Goal: Task Accomplishment & Management: Complete application form

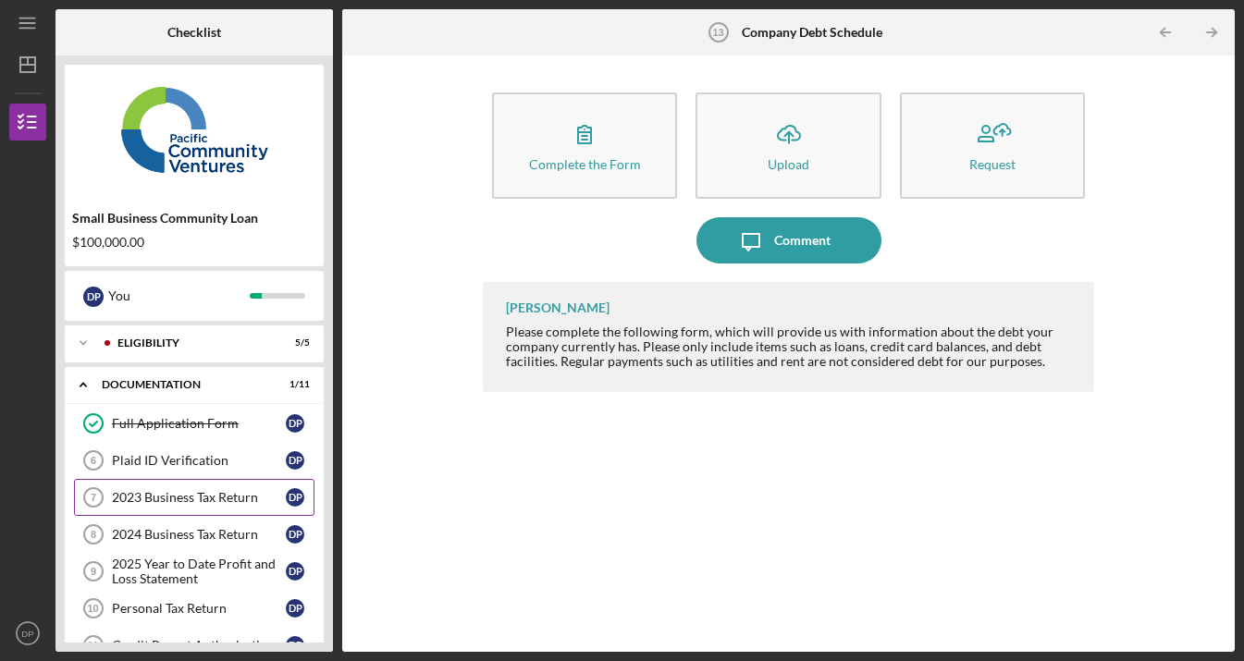
click at [243, 494] on div "2023 Business Tax Return" at bounding box center [199, 497] width 174 height 15
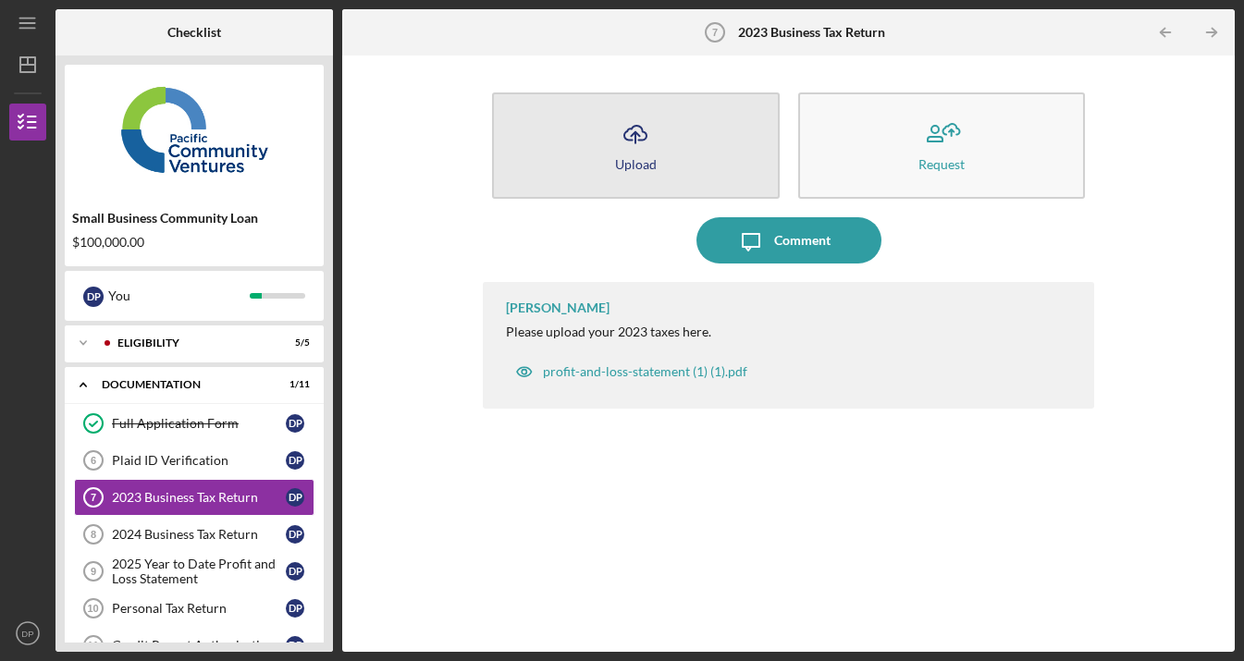
click at [636, 136] on icon "Icon/Upload" at bounding box center [635, 134] width 46 height 46
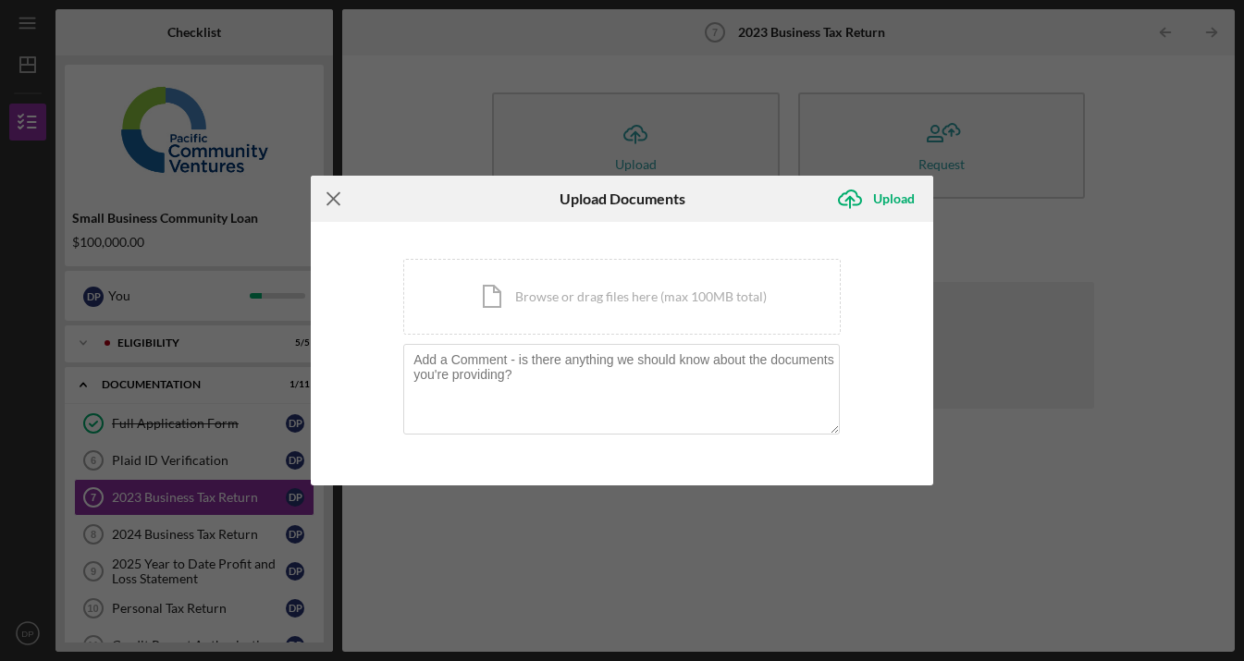
click at [335, 202] on icon "Icon/Menu Close" at bounding box center [334, 199] width 46 height 46
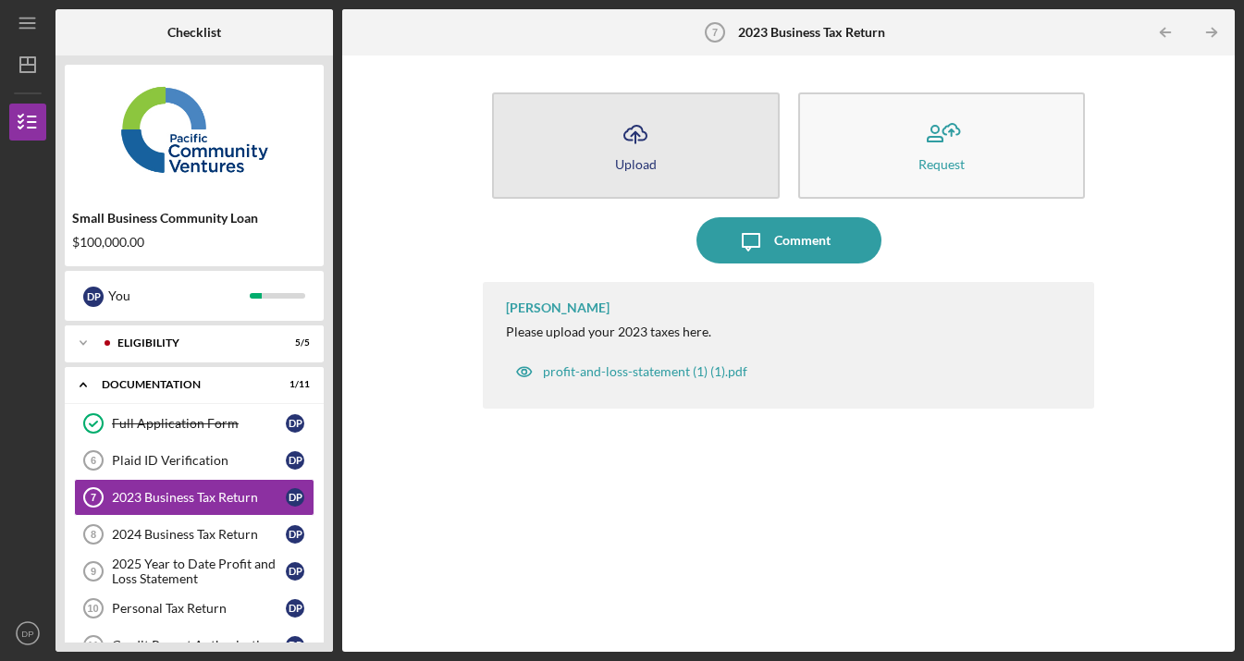
click at [634, 145] on icon "Icon/Upload" at bounding box center [635, 134] width 46 height 46
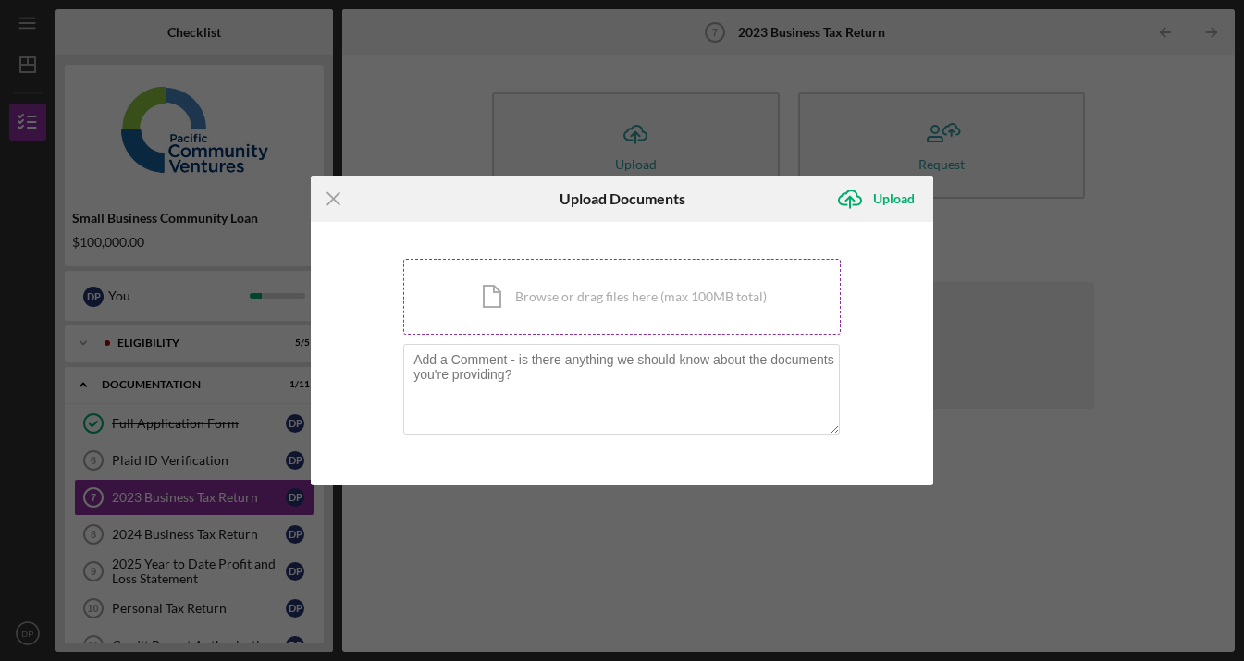
click at [674, 288] on div "Icon/Document Browse or drag files here (max 100MB total) Tap to choose files o…" at bounding box center [621, 297] width 437 height 76
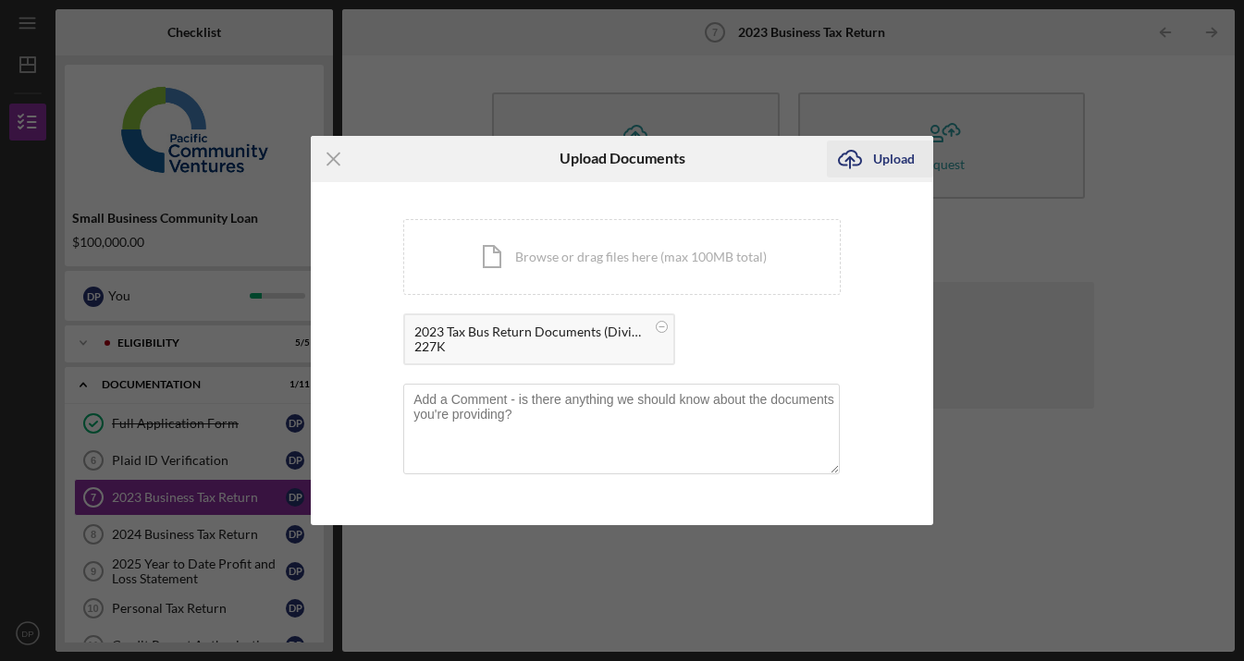
click at [883, 157] on div "Upload" at bounding box center [894, 159] width 42 height 37
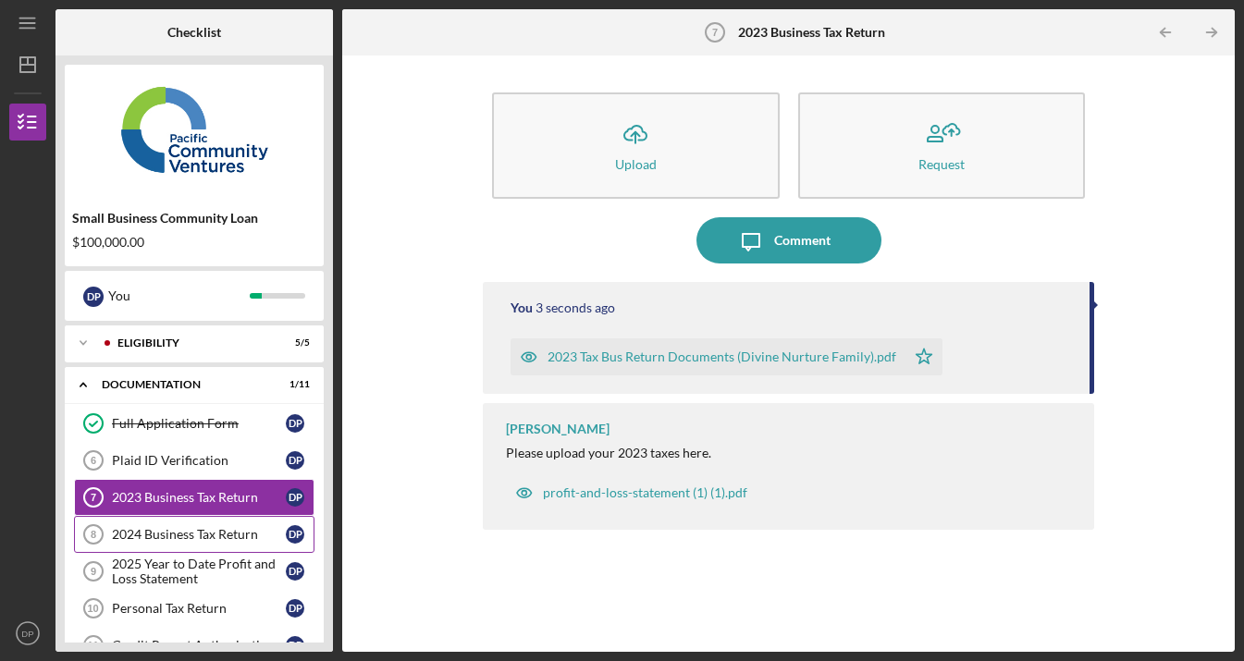
click at [183, 530] on div "2024 Business Tax Return" at bounding box center [199, 534] width 174 height 15
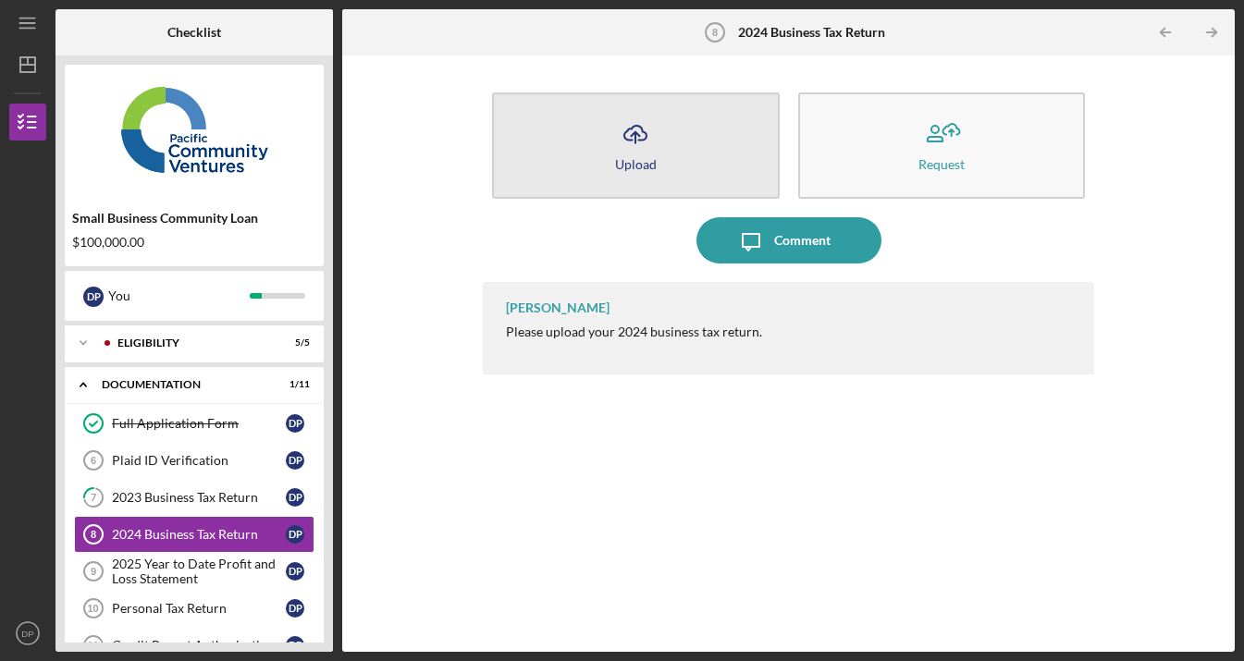
click at [633, 152] on icon "Icon/Upload" at bounding box center [635, 134] width 46 height 46
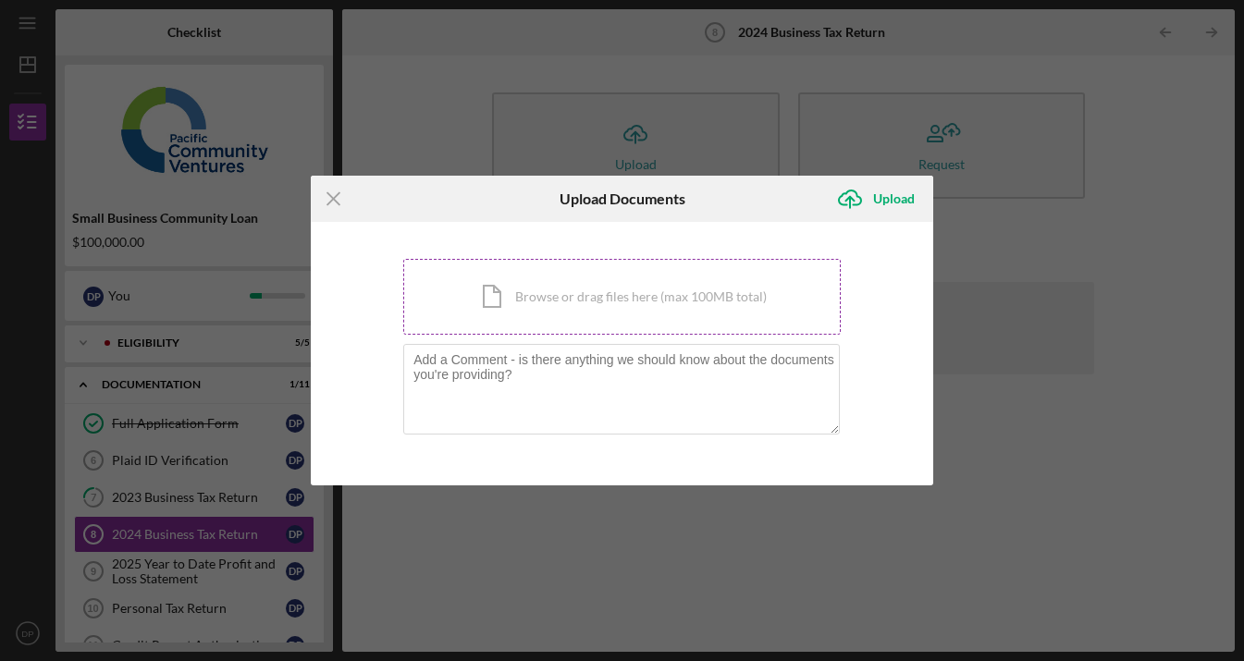
click at [529, 305] on div "Icon/Document Browse or drag files here (max 100MB total) Tap to choose files o…" at bounding box center [621, 297] width 437 height 76
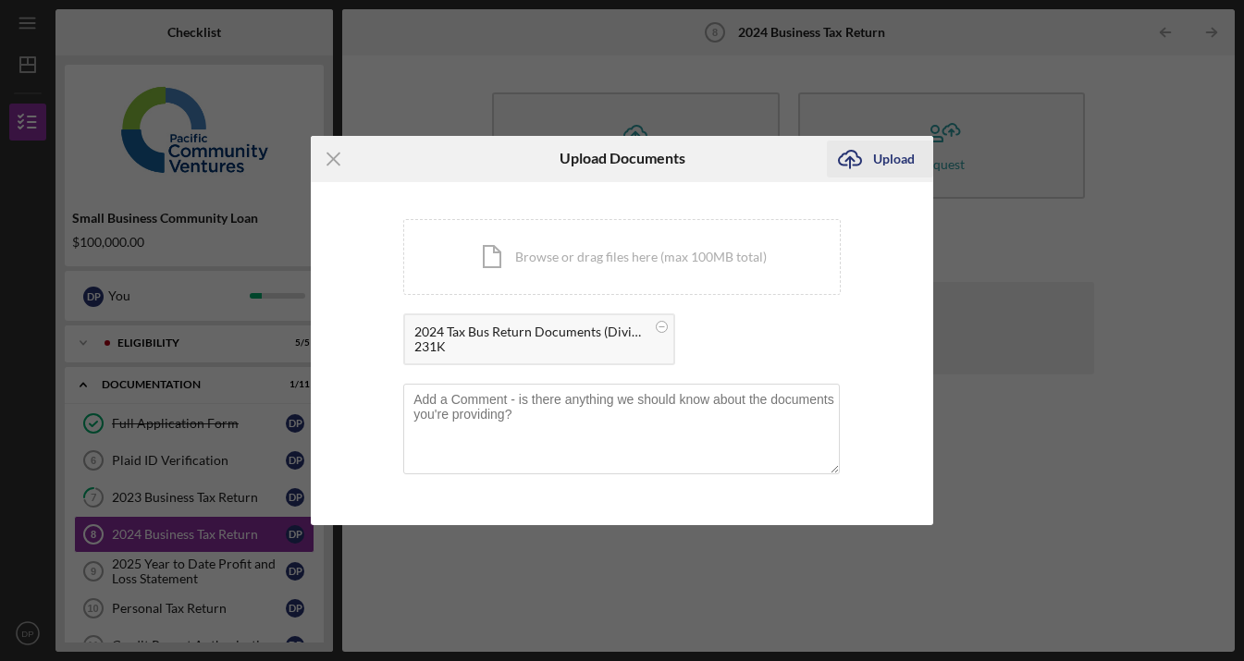
click at [890, 157] on div "Upload" at bounding box center [894, 159] width 42 height 37
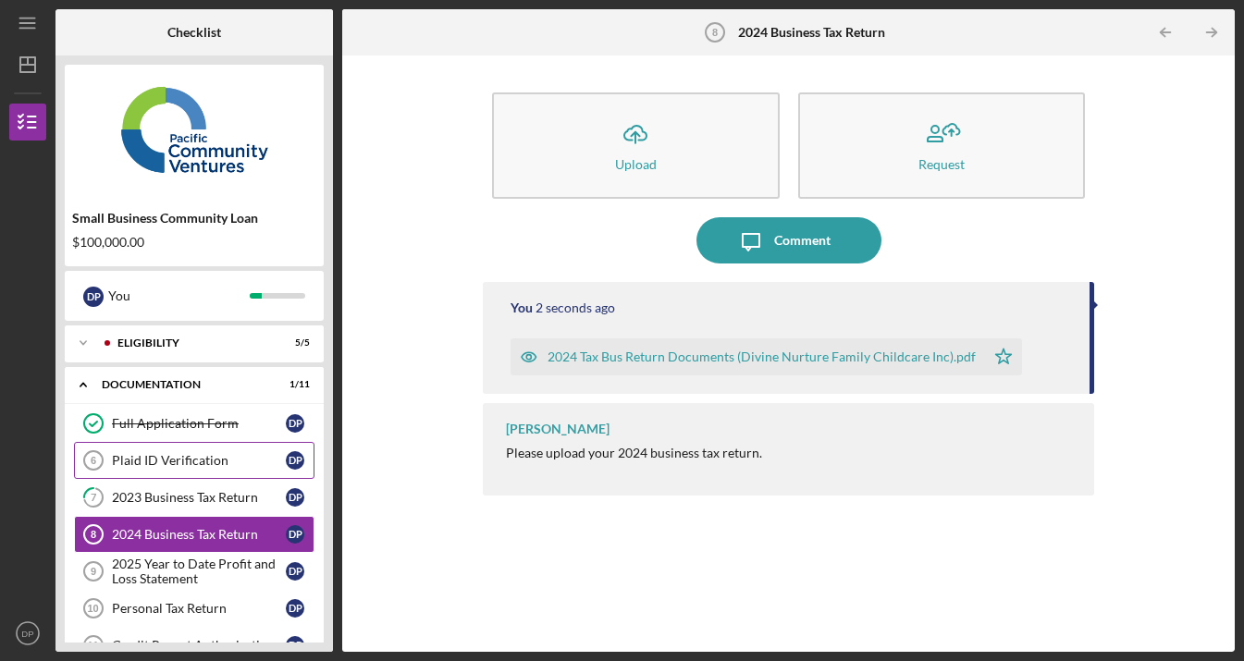
click at [193, 462] on div "Plaid ID Verification" at bounding box center [199, 460] width 174 height 15
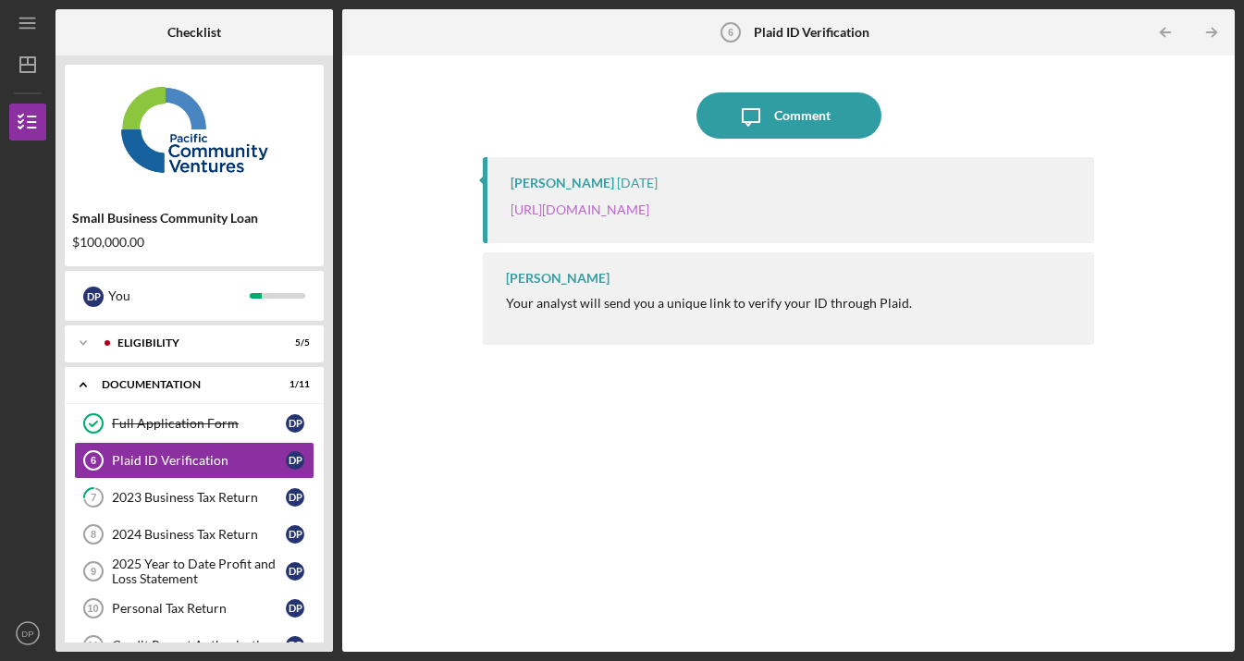
click at [633, 213] on link "[URL][DOMAIN_NAME]" at bounding box center [579, 210] width 139 height 16
click at [237, 568] on div "2025 Year to Date Profit and Loss Statement" at bounding box center [199, 572] width 174 height 30
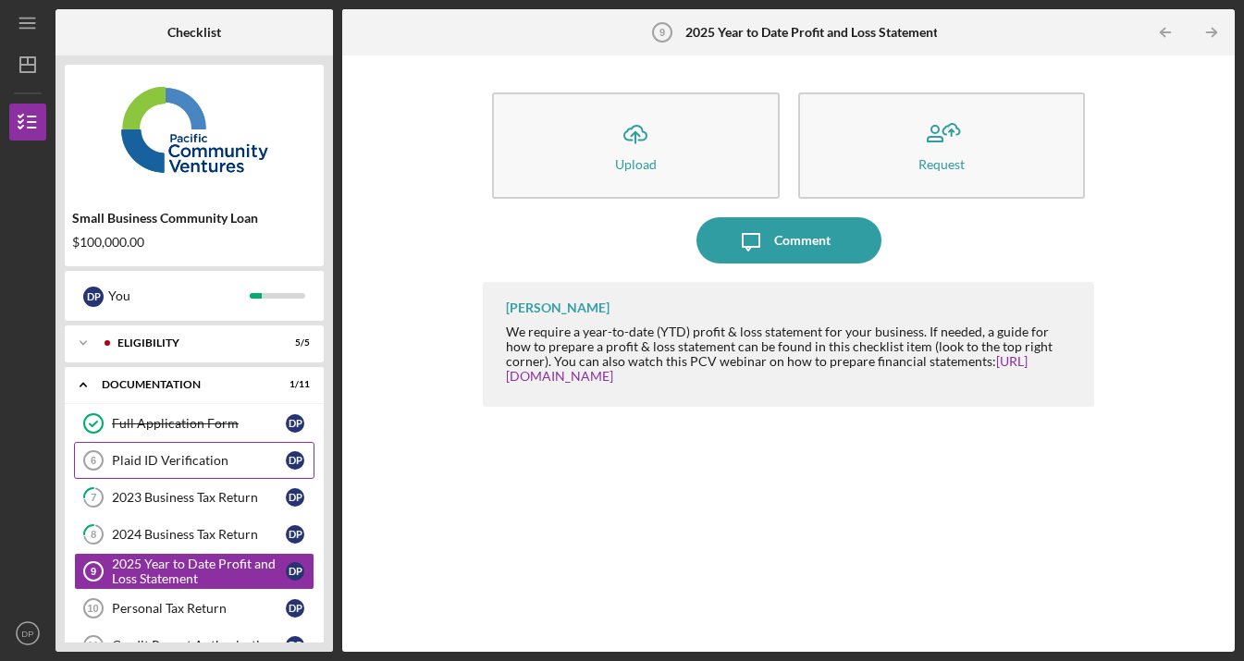
click at [223, 459] on div "Plaid ID Verification" at bounding box center [199, 460] width 174 height 15
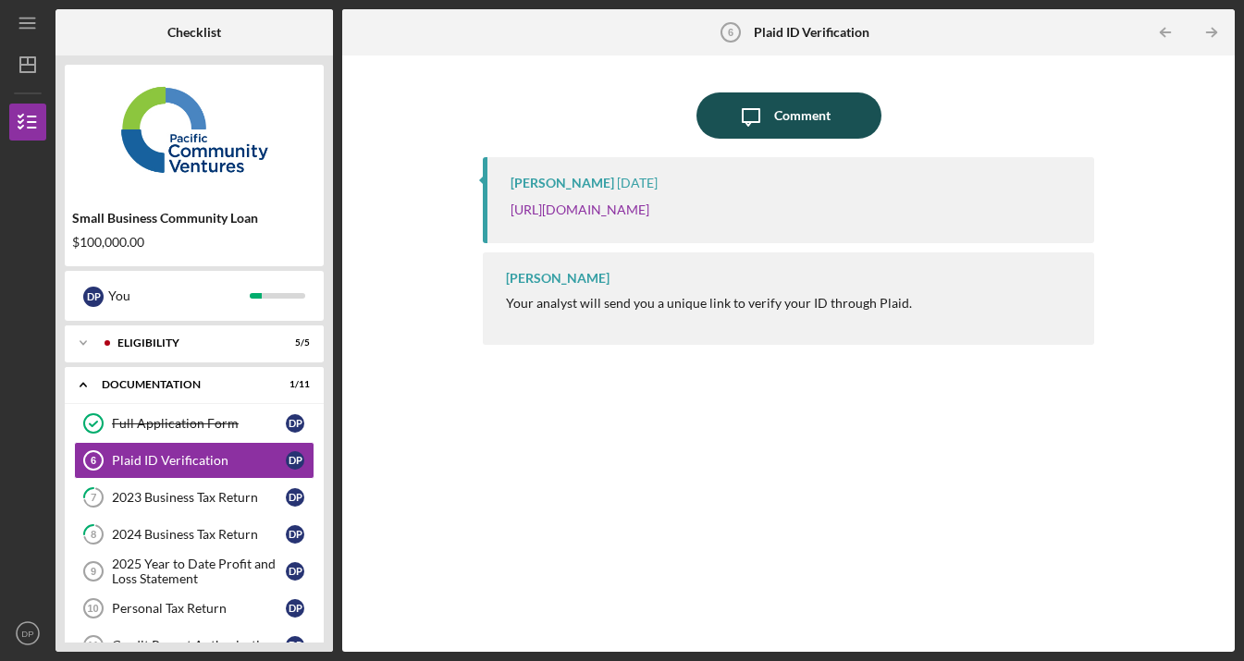
click at [810, 108] on div "Comment" at bounding box center [802, 115] width 56 height 46
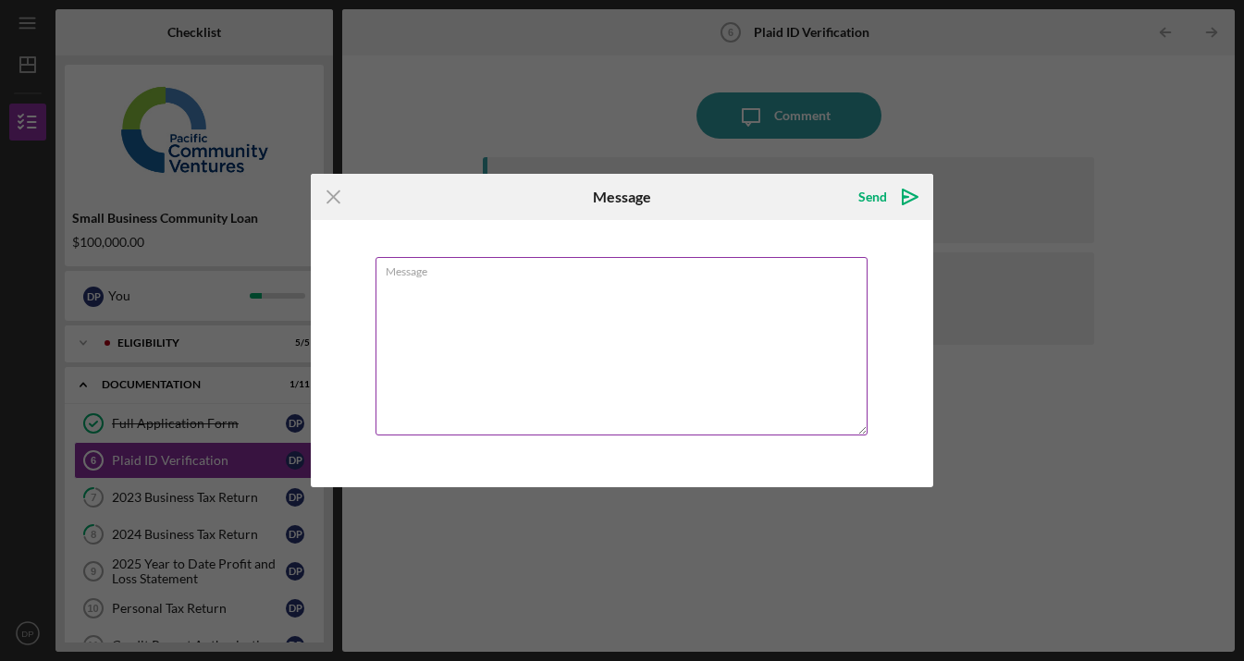
click at [513, 303] on textarea "Message" at bounding box center [621, 346] width 492 height 178
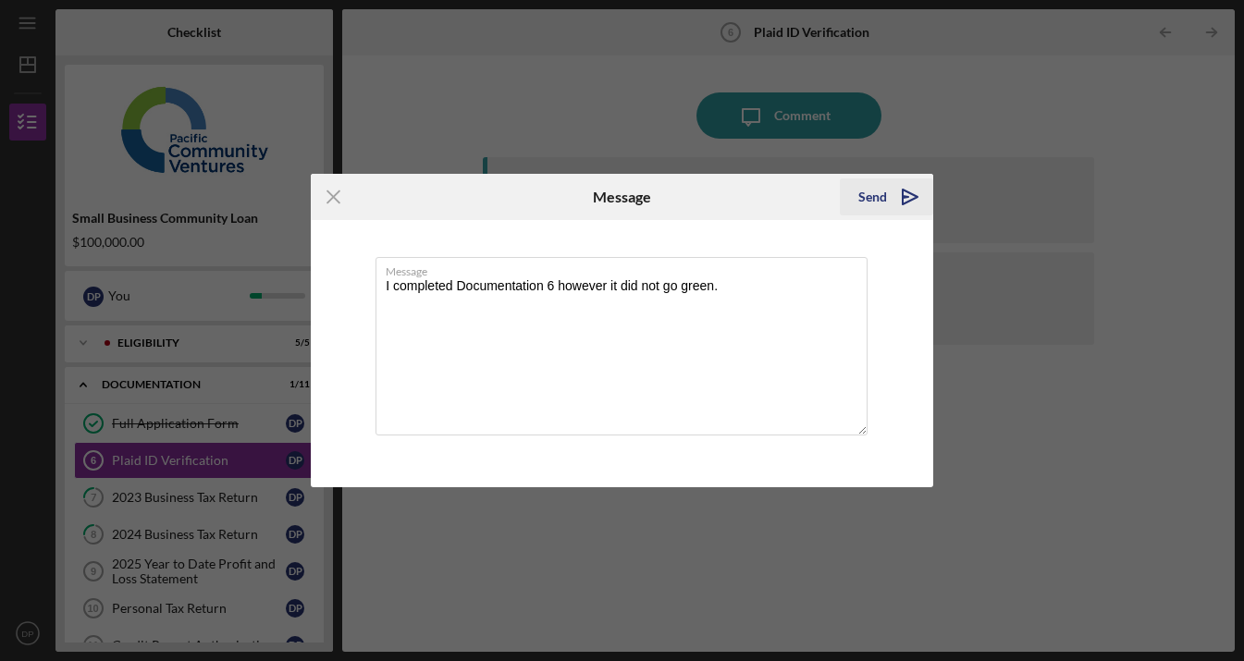
type textarea "I completed Documentation 6 however it did not go green."
click at [895, 194] on icon "Icon/icon-invite-send" at bounding box center [910, 197] width 46 height 46
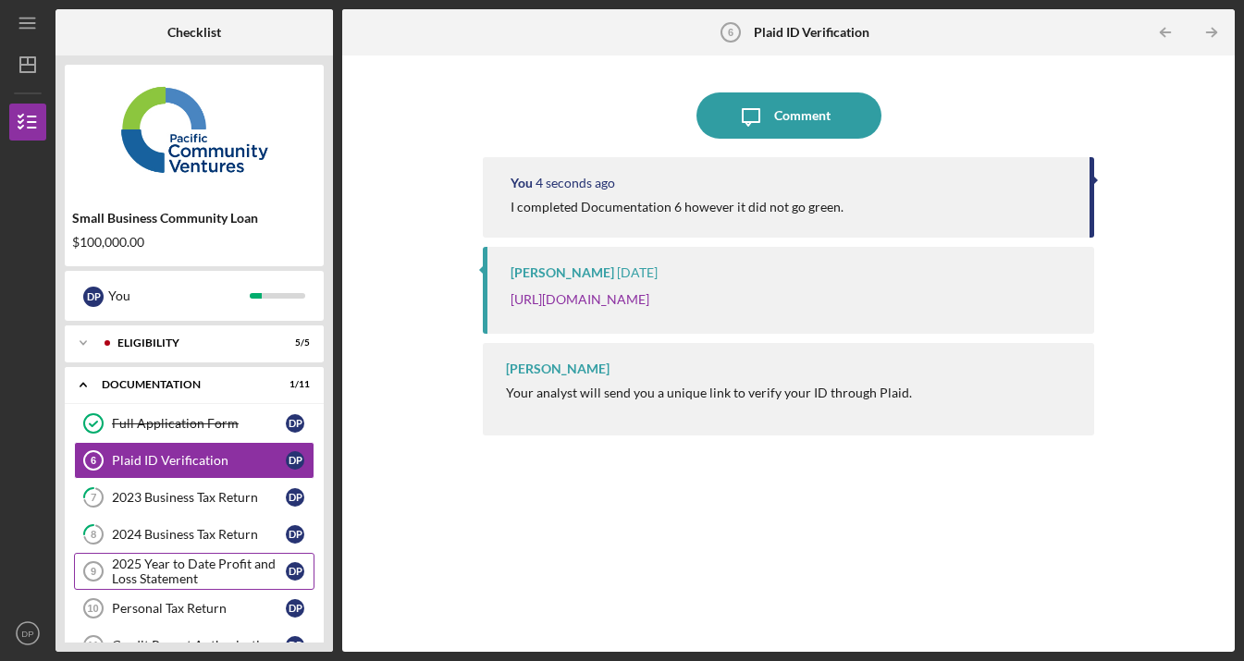
click at [184, 576] on div "2025 Year to Date Profit and Loss Statement" at bounding box center [199, 572] width 174 height 30
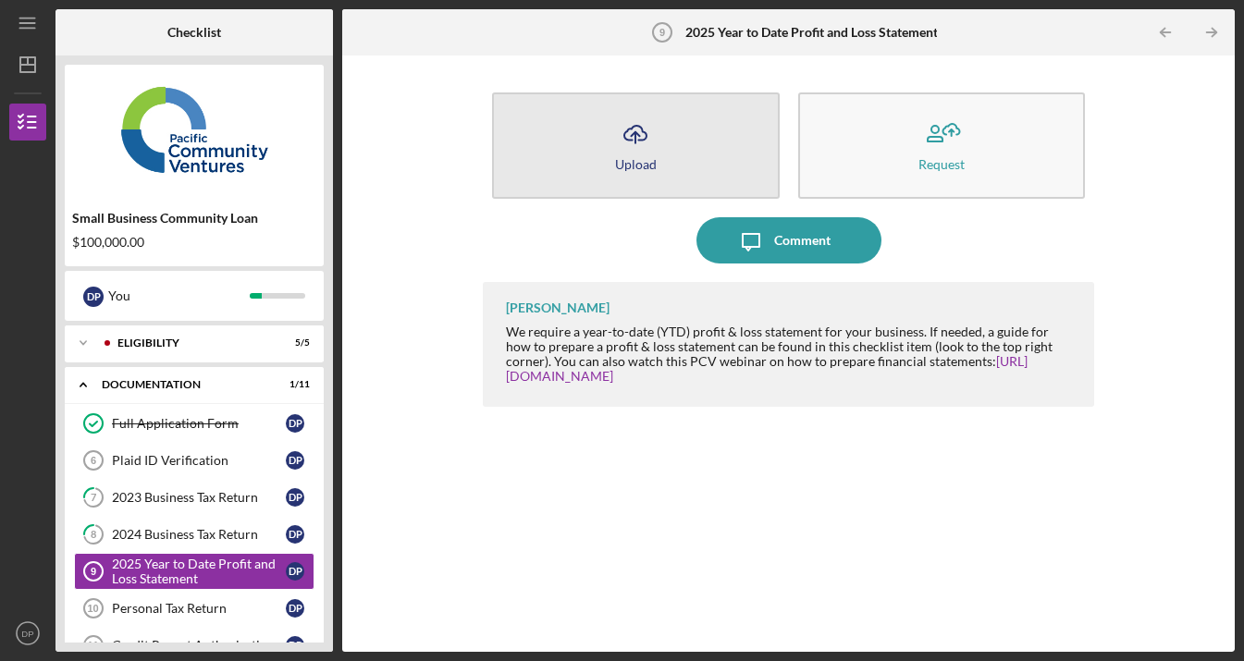
click at [636, 144] on icon "Icon/Upload" at bounding box center [635, 134] width 46 height 46
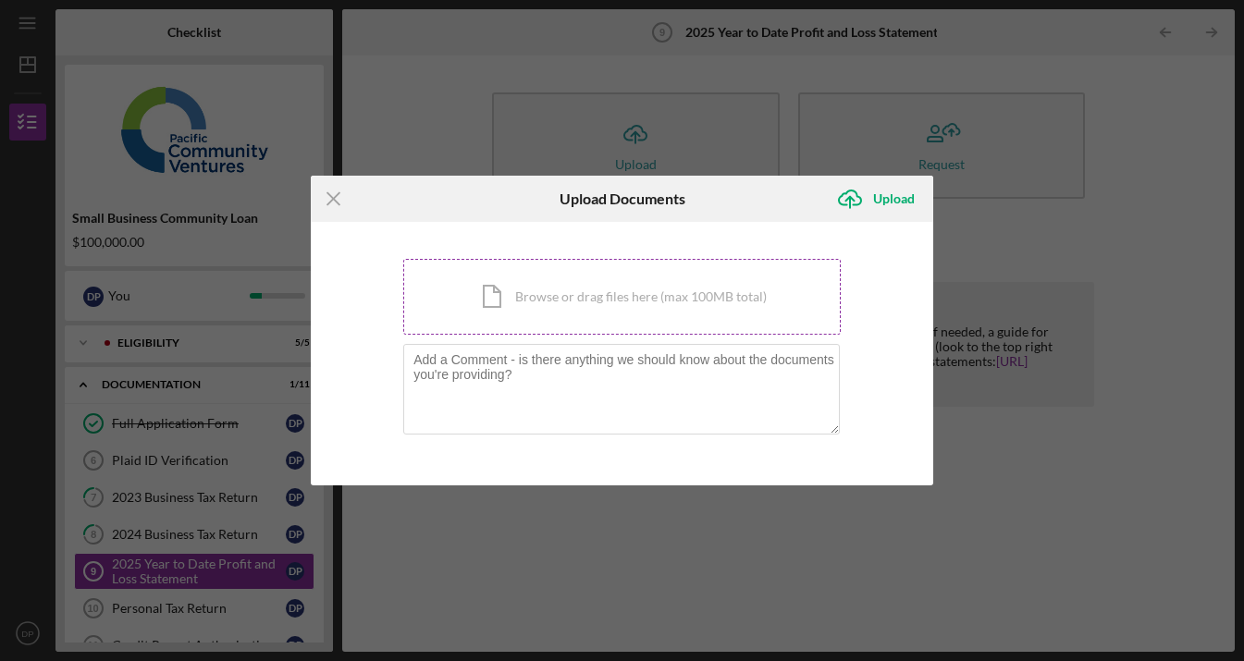
click at [518, 301] on div "Icon/Document Browse or drag files here (max 100MB total) Tap to choose files o…" at bounding box center [621, 297] width 437 height 76
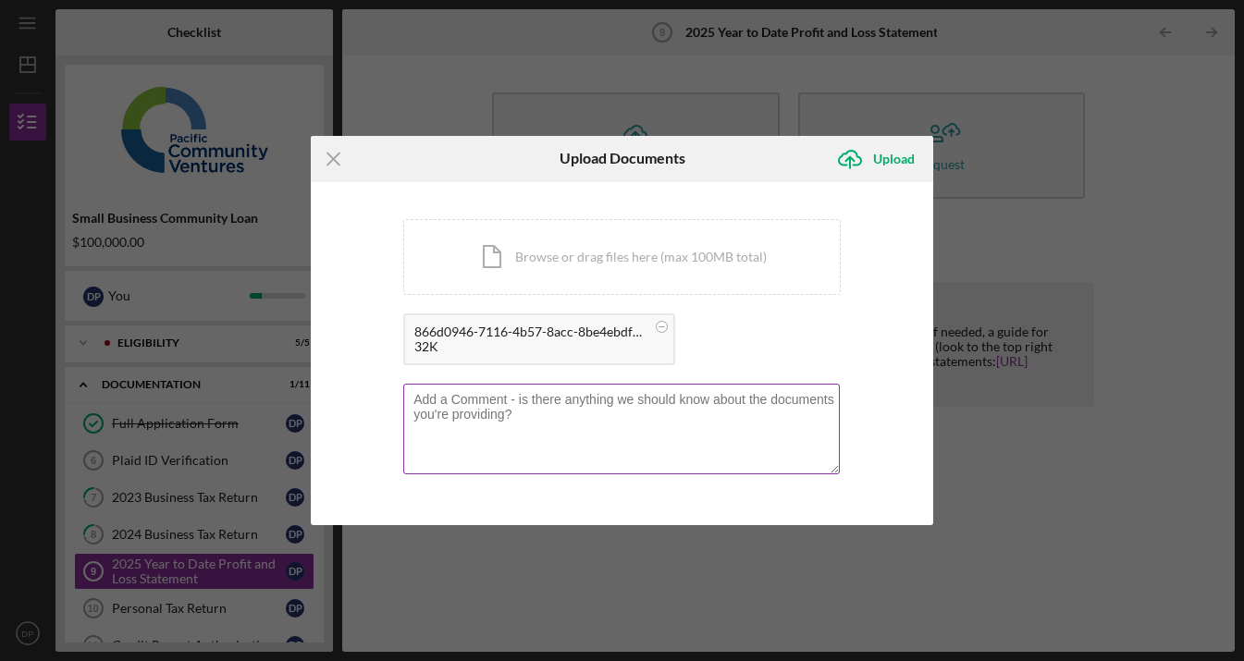
click at [561, 419] on textarea at bounding box center [621, 429] width 436 height 91
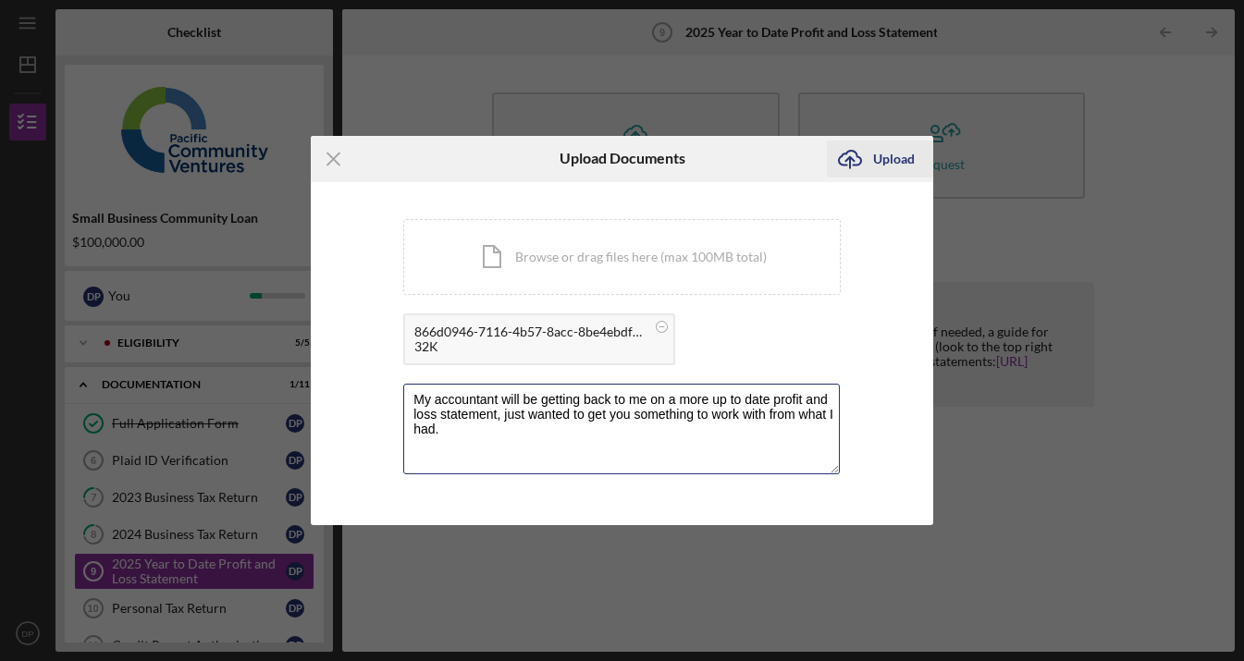
type textarea "My accountant will be getting back to me on a more up to date profit and loss s…"
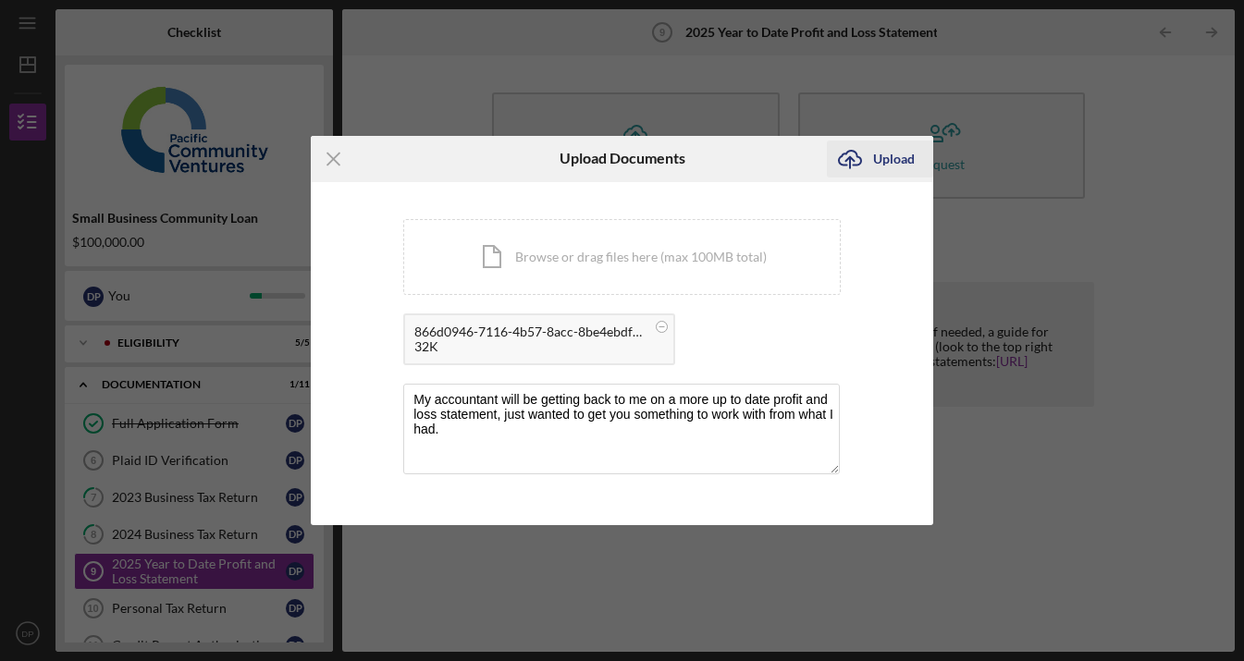
click at [891, 160] on div "Upload" at bounding box center [894, 159] width 42 height 37
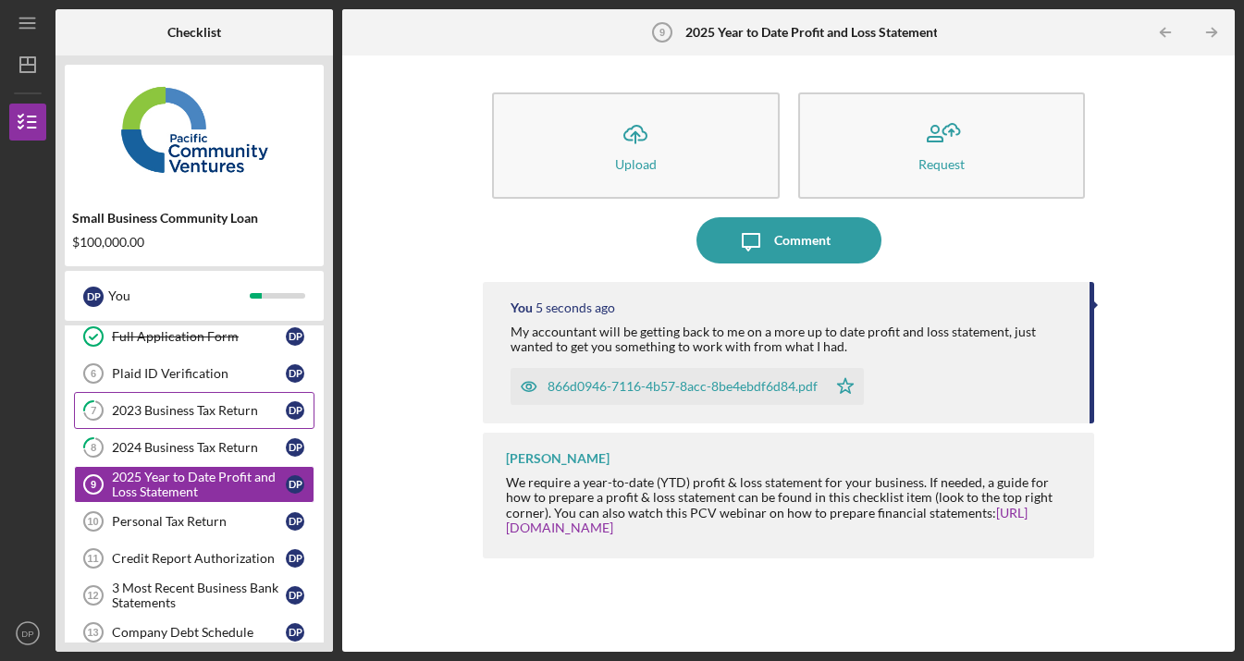
scroll to position [98, 0]
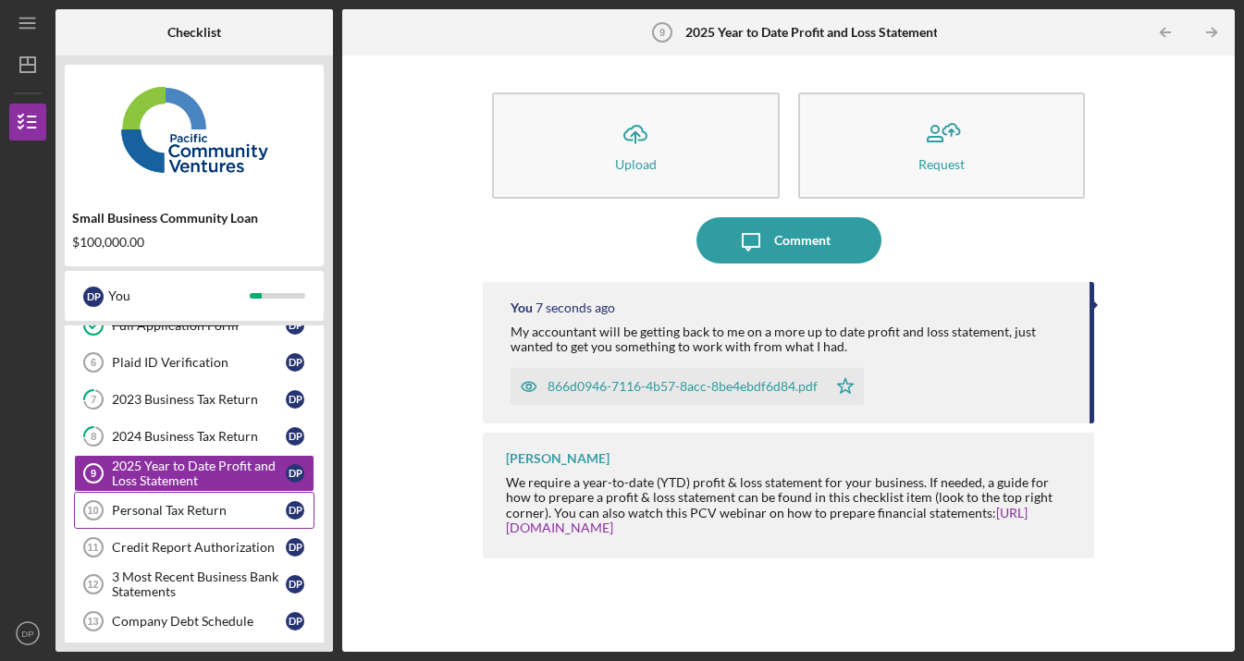
click at [190, 515] on div "Personal Tax Return" at bounding box center [199, 510] width 174 height 15
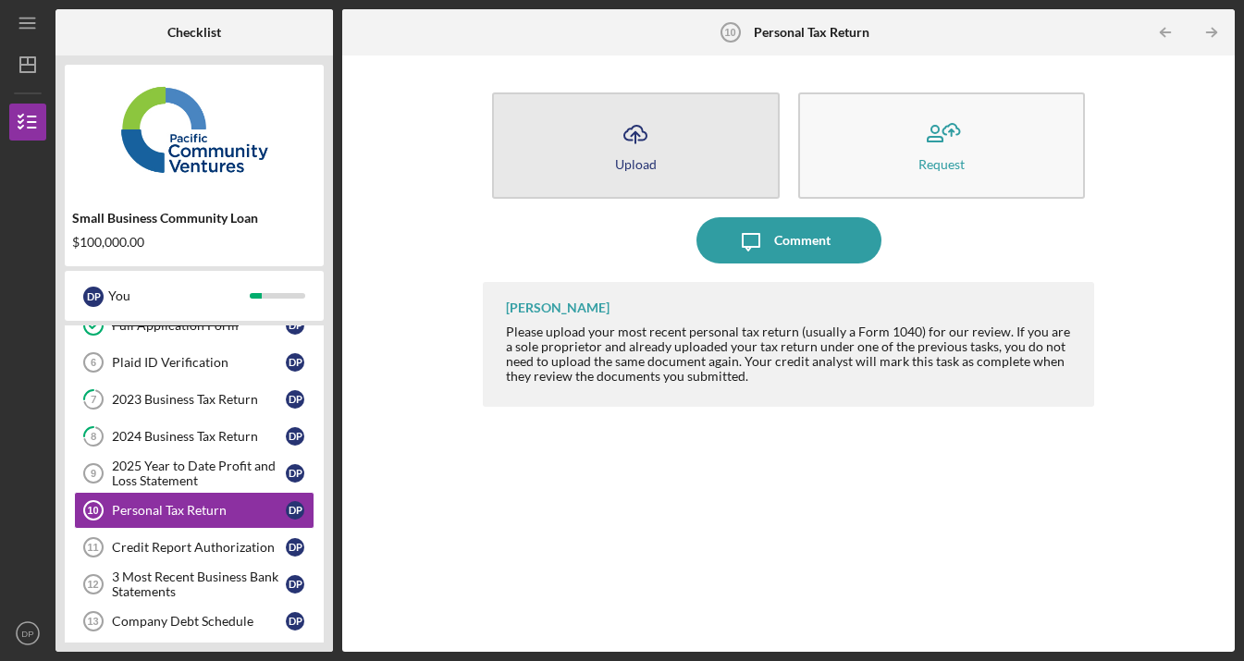
click at [642, 140] on icon "button" at bounding box center [635, 133] width 22 height 14
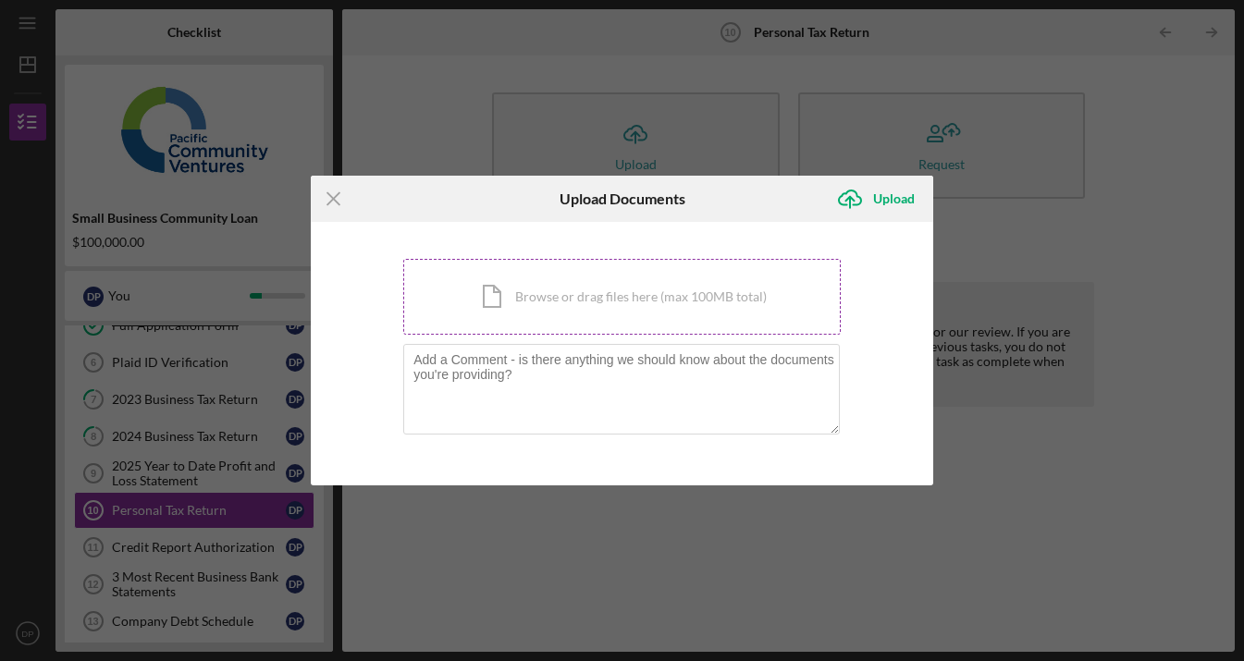
click at [519, 298] on div "Icon/Document Browse or drag files here (max 100MB total) Tap to choose files o…" at bounding box center [621, 297] width 437 height 76
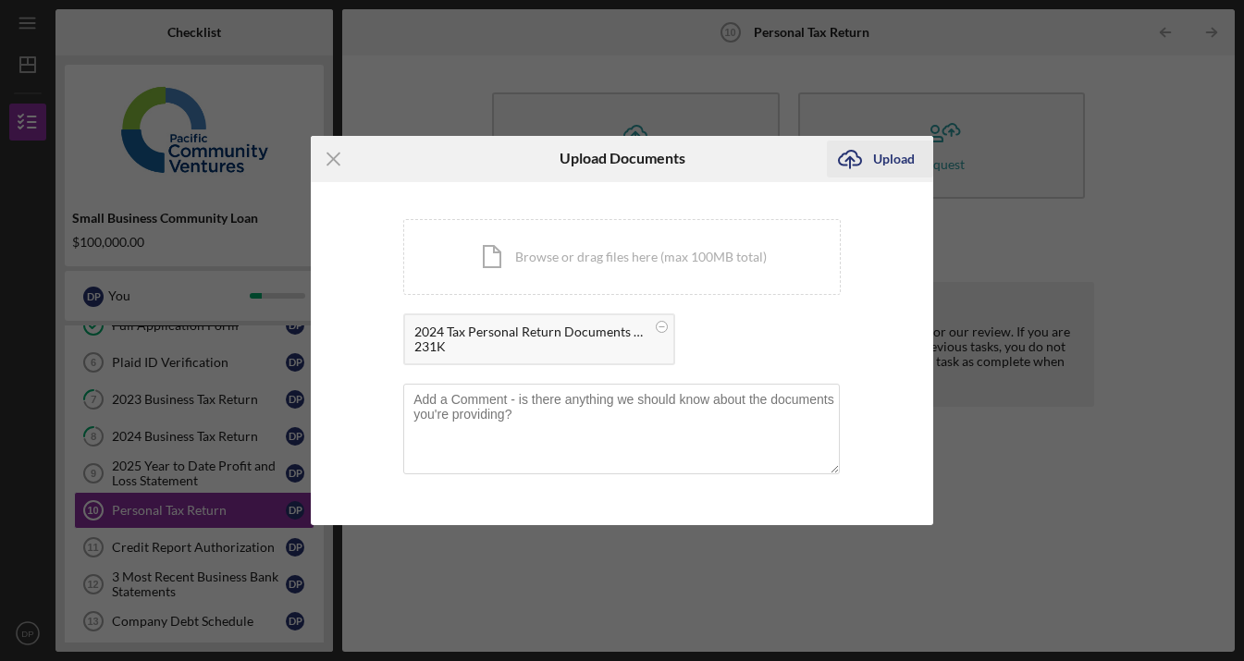
click at [889, 159] on div "Upload" at bounding box center [894, 159] width 42 height 37
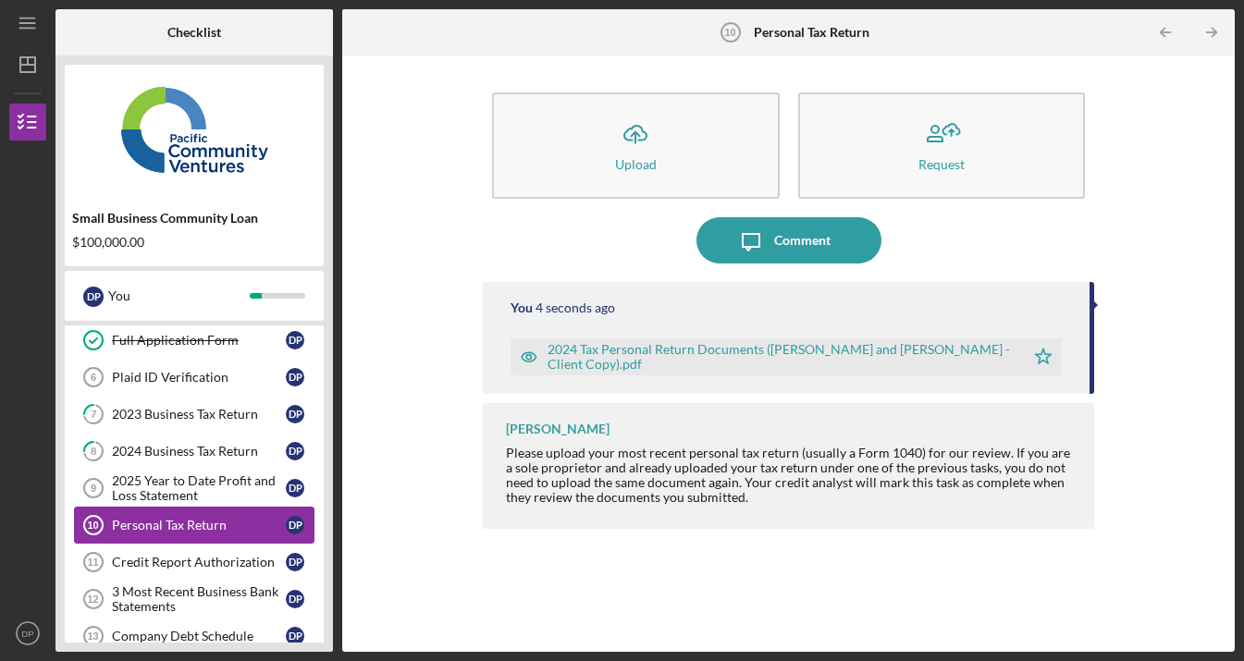
scroll to position [63, 0]
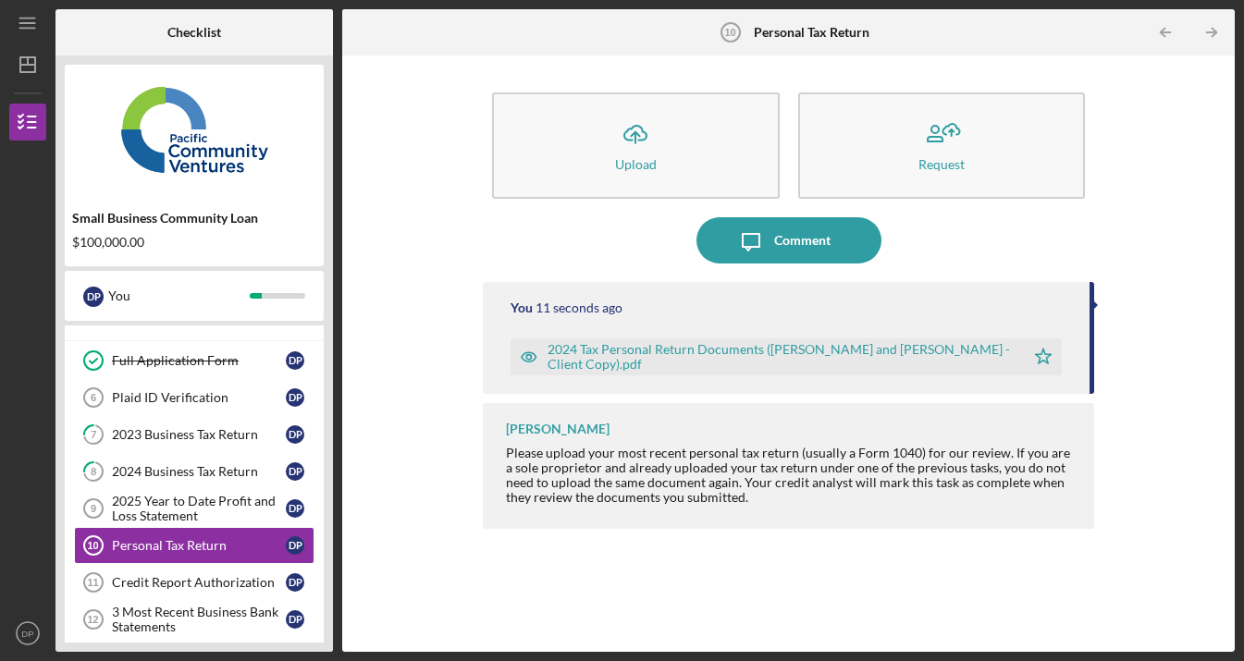
click at [398, 510] on div "Icon/Upload Upload Request Icon/Message Comment You 11 seconds ago 2024 Tax Per…" at bounding box center [788, 354] width 874 height 578
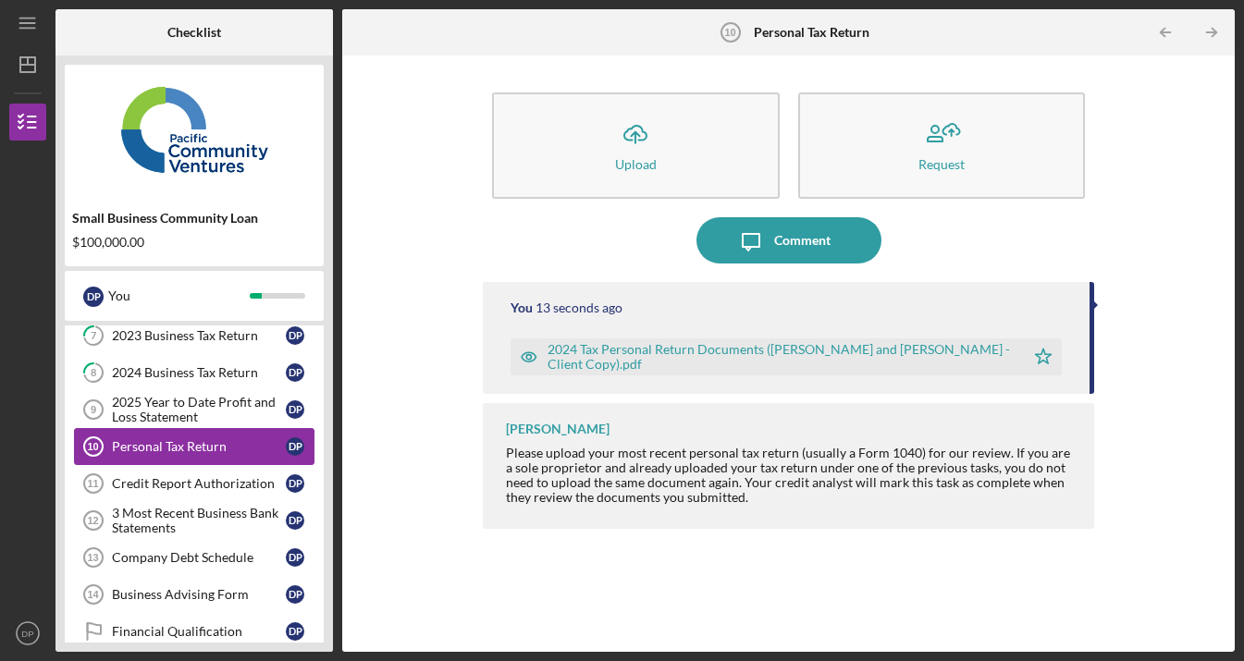
scroll to position [163, 0]
click at [213, 480] on div "Credit Report Authorization" at bounding box center [199, 482] width 174 height 15
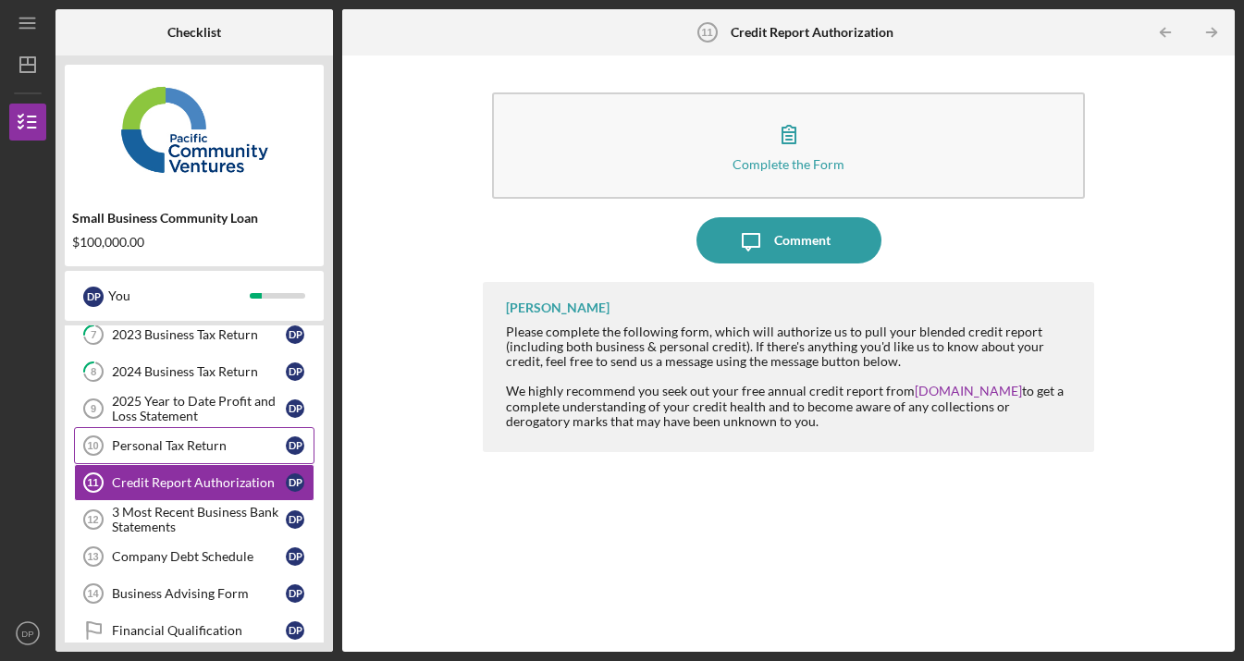
click at [205, 434] on link "Personal Tax Return 10 Personal Tax Return D P" at bounding box center [194, 445] width 240 height 37
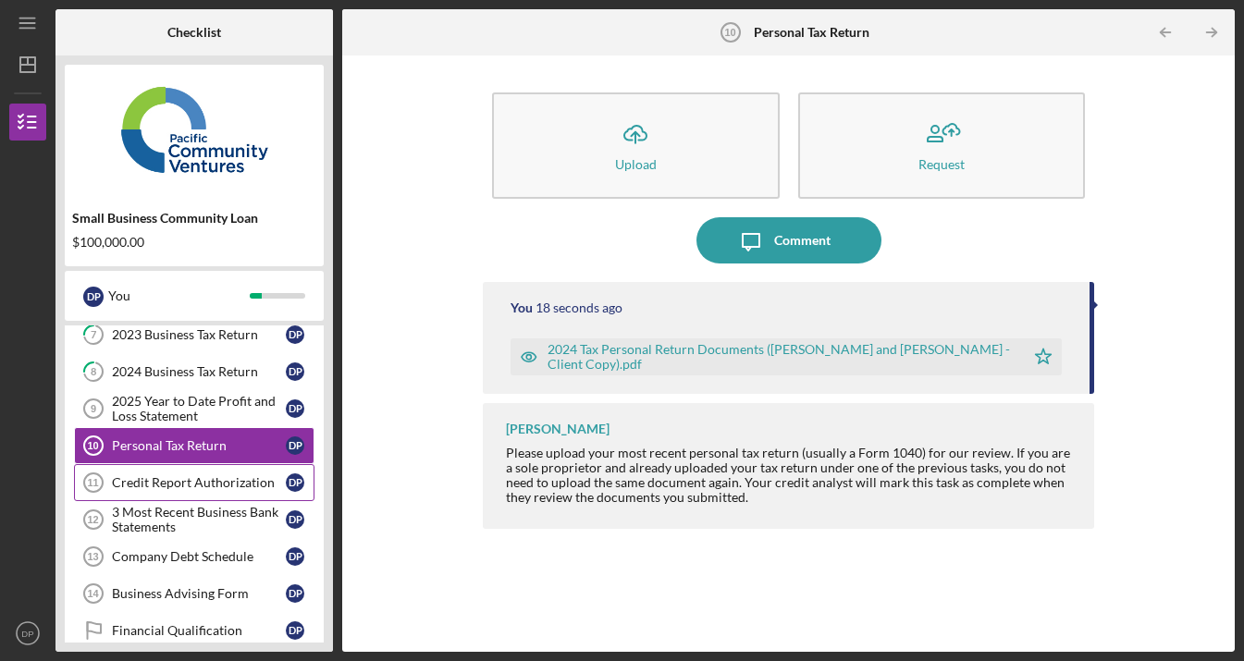
click at [199, 473] on link "Credit Report Authorization 11 Credit Report Authorization D P" at bounding box center [194, 482] width 240 height 37
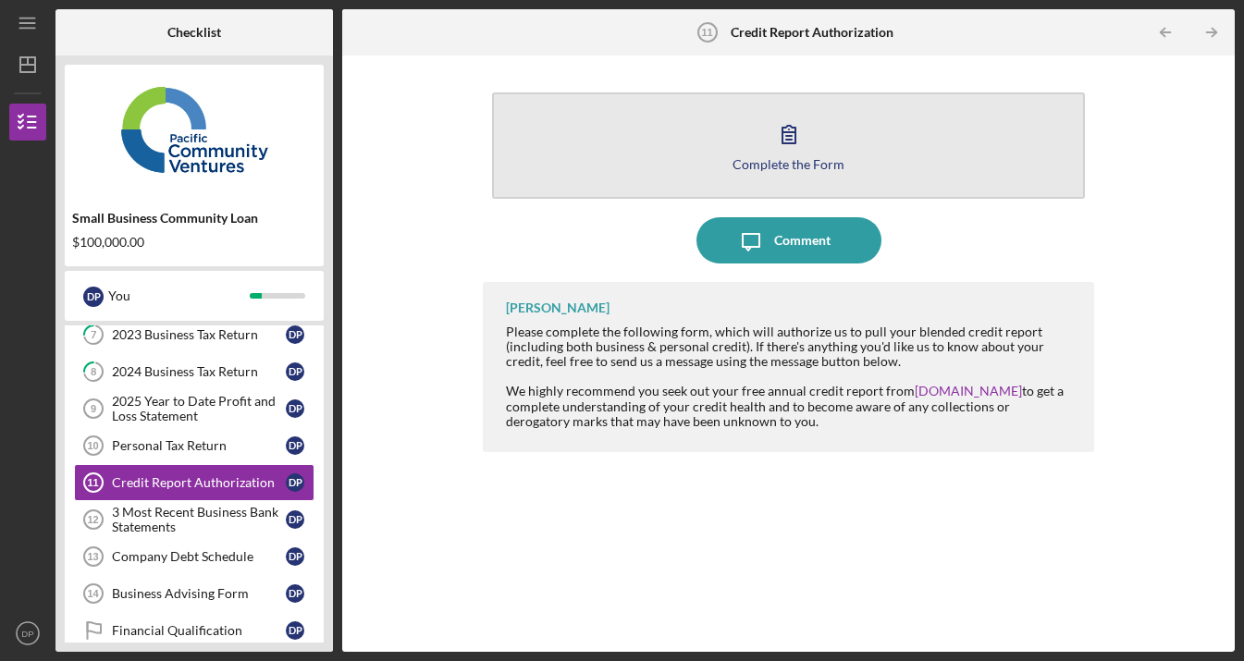
click at [790, 148] on icon "button" at bounding box center [789, 134] width 46 height 46
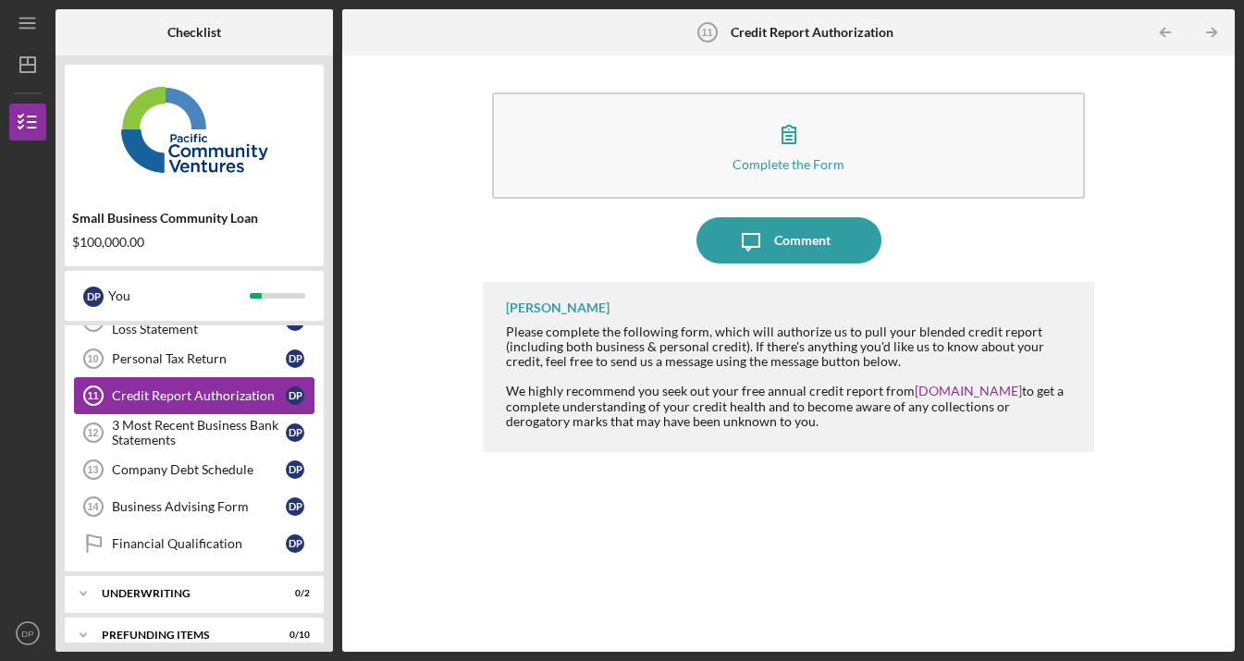
scroll to position [248, 0]
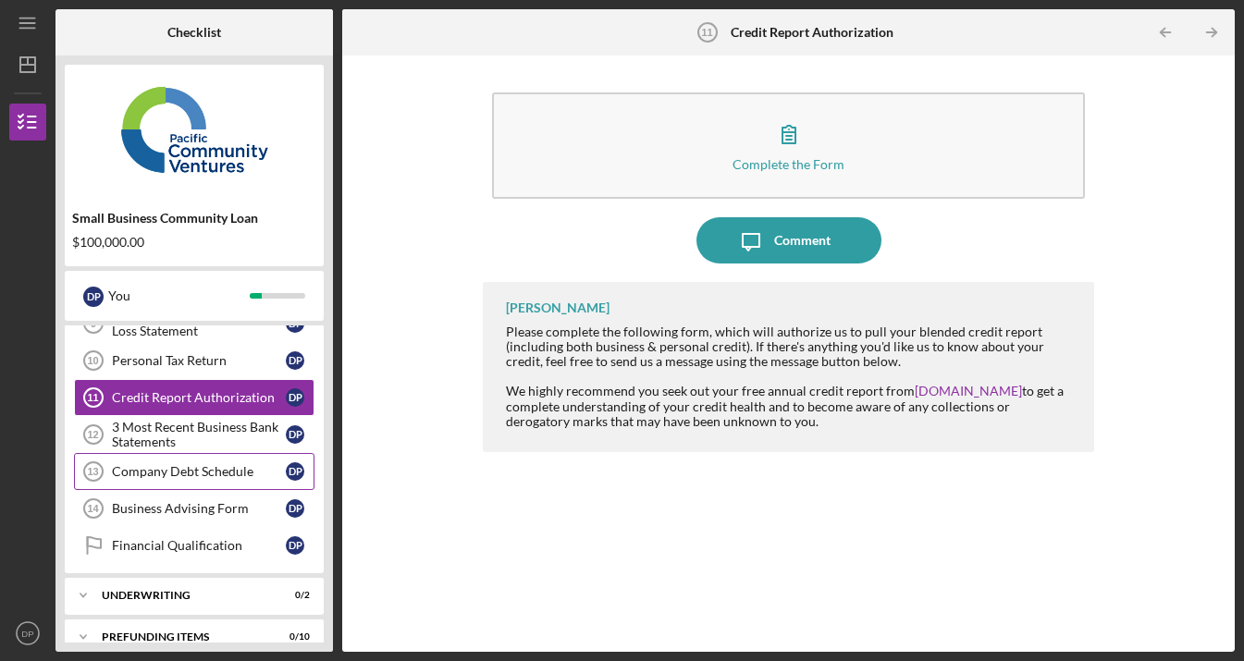
click at [210, 473] on div "Company Debt Schedule" at bounding box center [199, 471] width 174 height 15
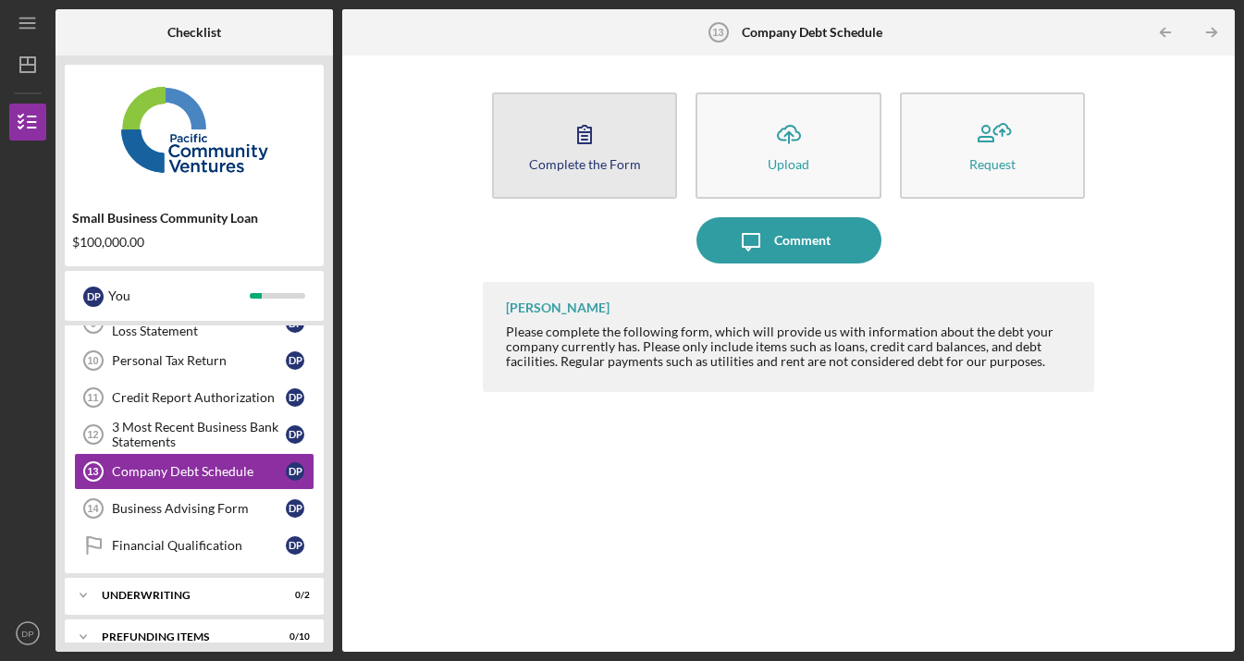
click at [608, 139] on button "Complete the Form Form" at bounding box center [585, 145] width 186 height 106
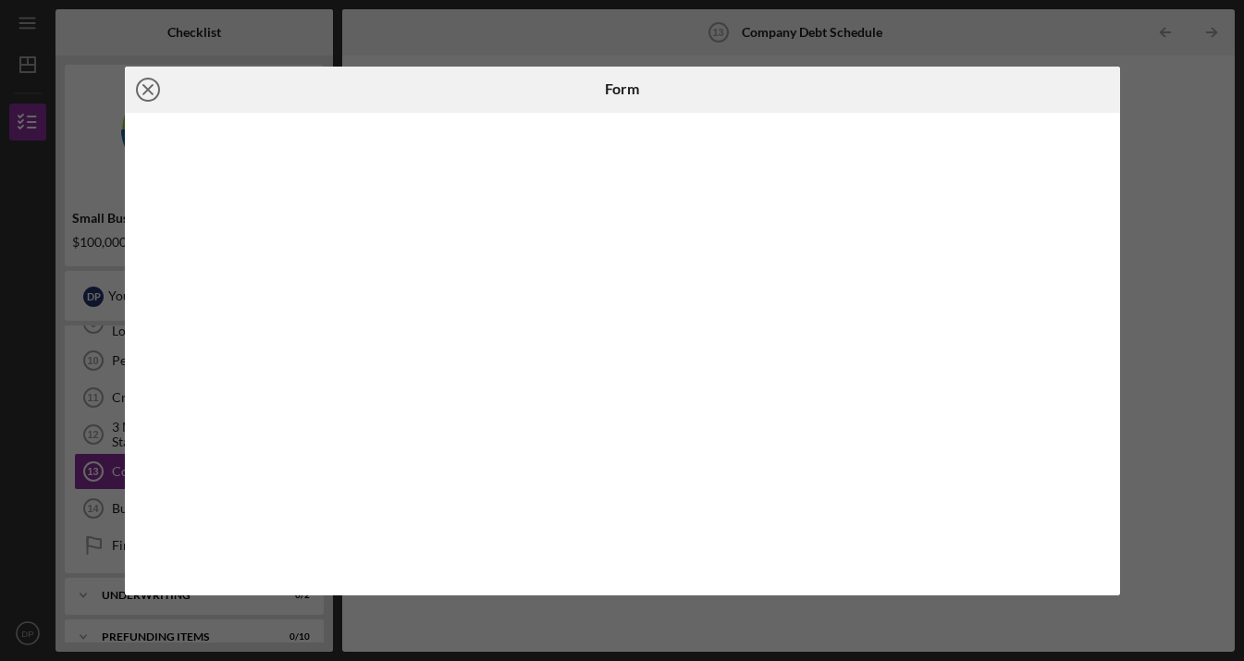
click at [148, 90] on line at bounding box center [147, 89] width 9 height 9
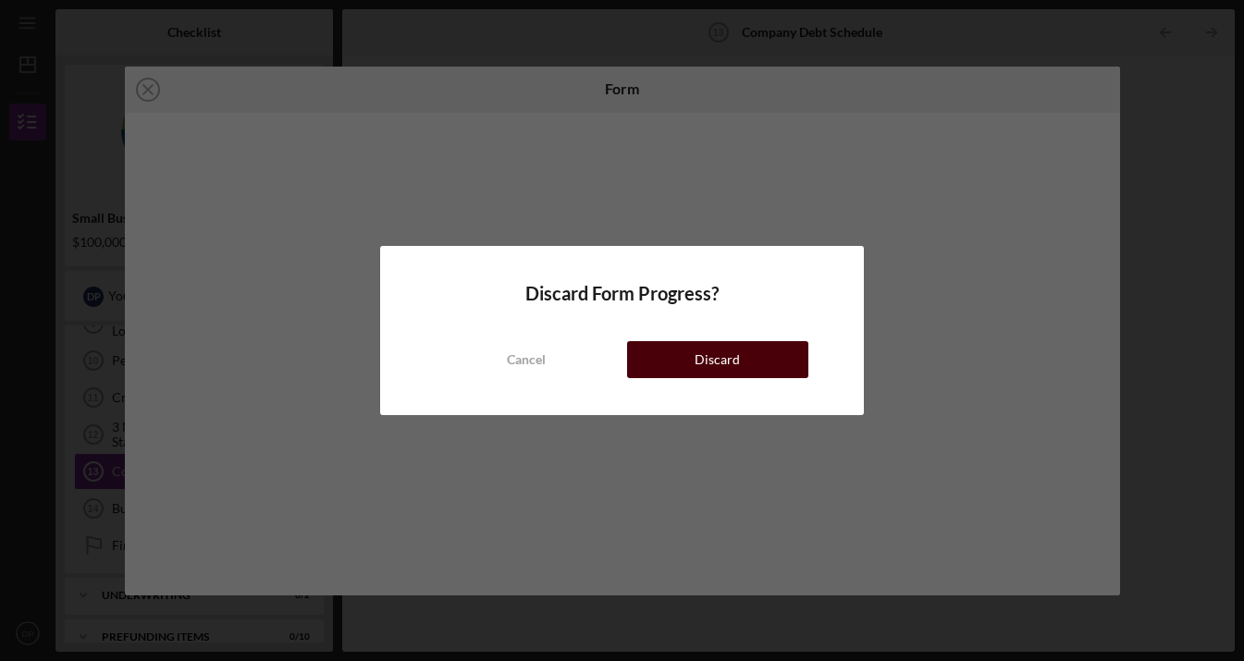
click at [678, 368] on button "Discard" at bounding box center [718, 359] width 182 height 37
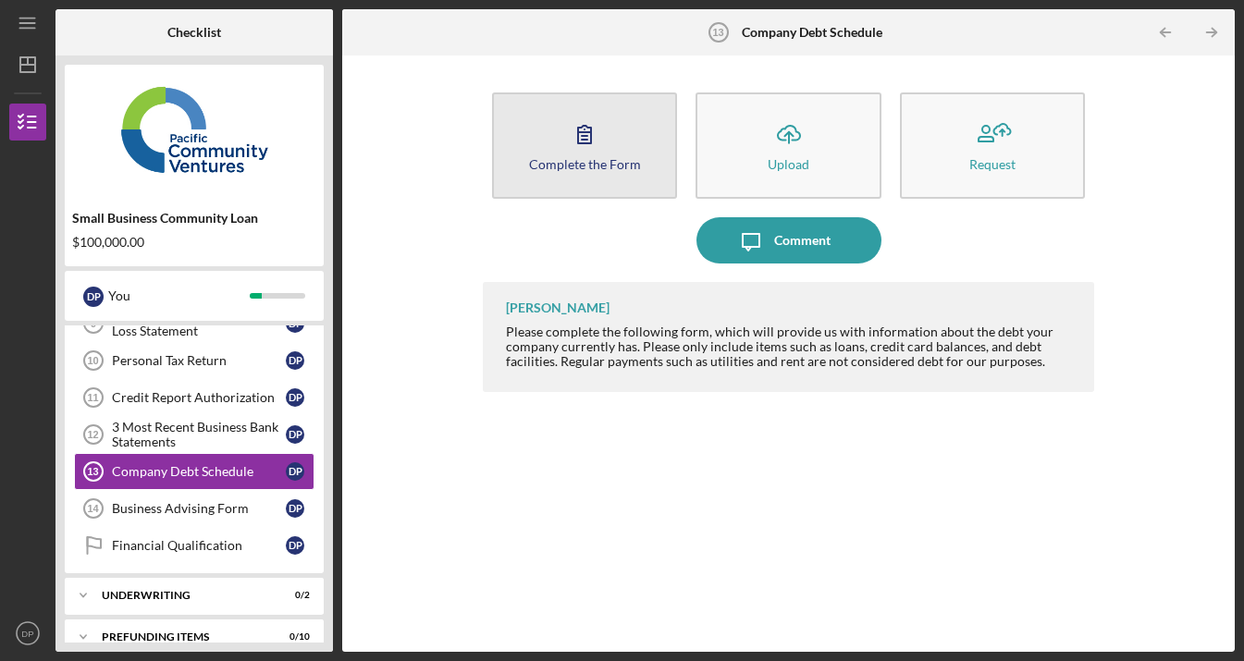
click at [592, 140] on icon "button" at bounding box center [584, 134] width 46 height 46
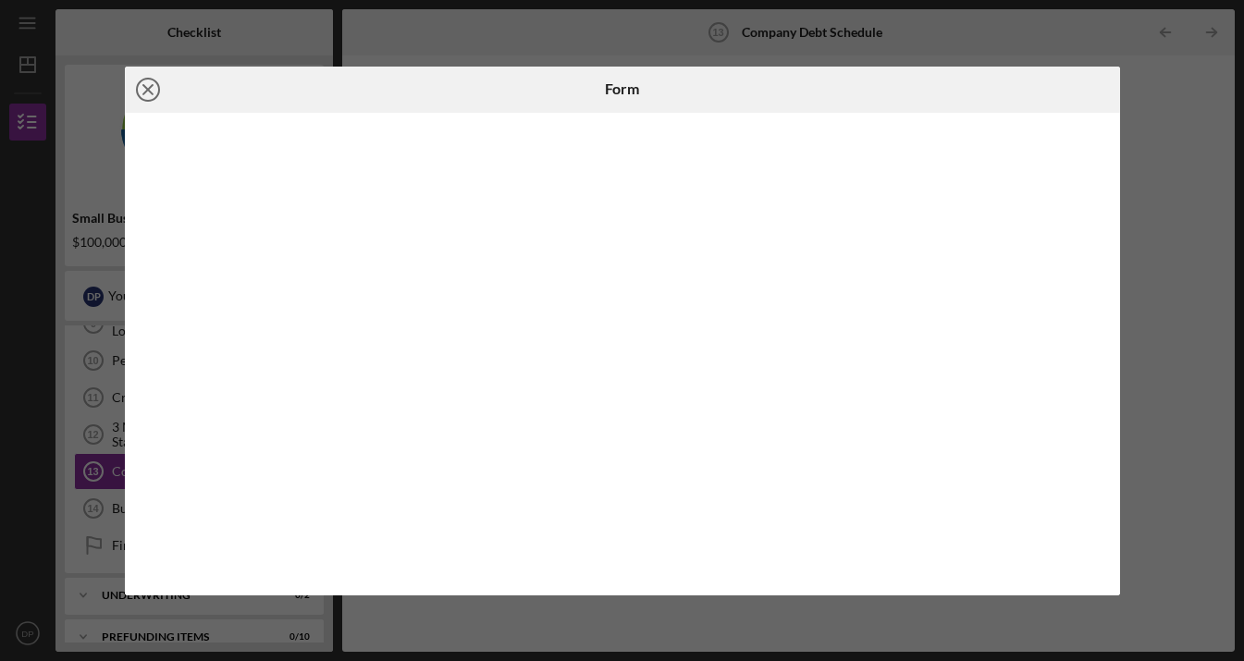
click at [147, 92] on icon "Icon/Close" at bounding box center [148, 90] width 46 height 46
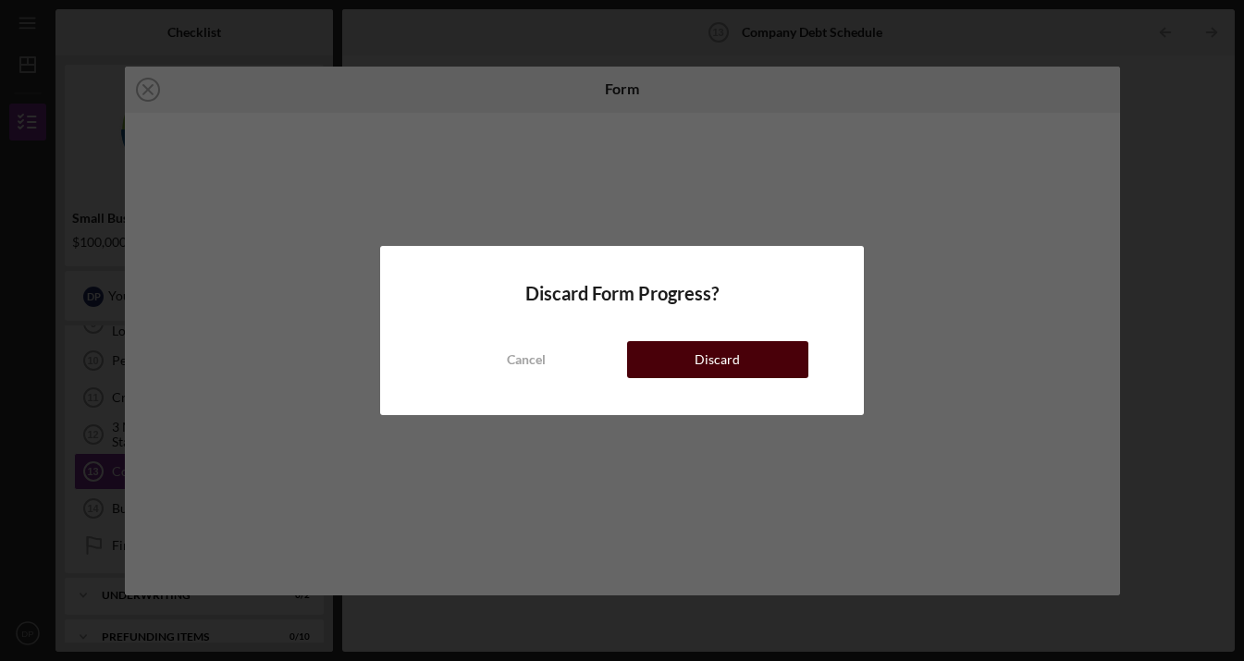
click at [706, 365] on div "Discard" at bounding box center [716, 359] width 45 height 37
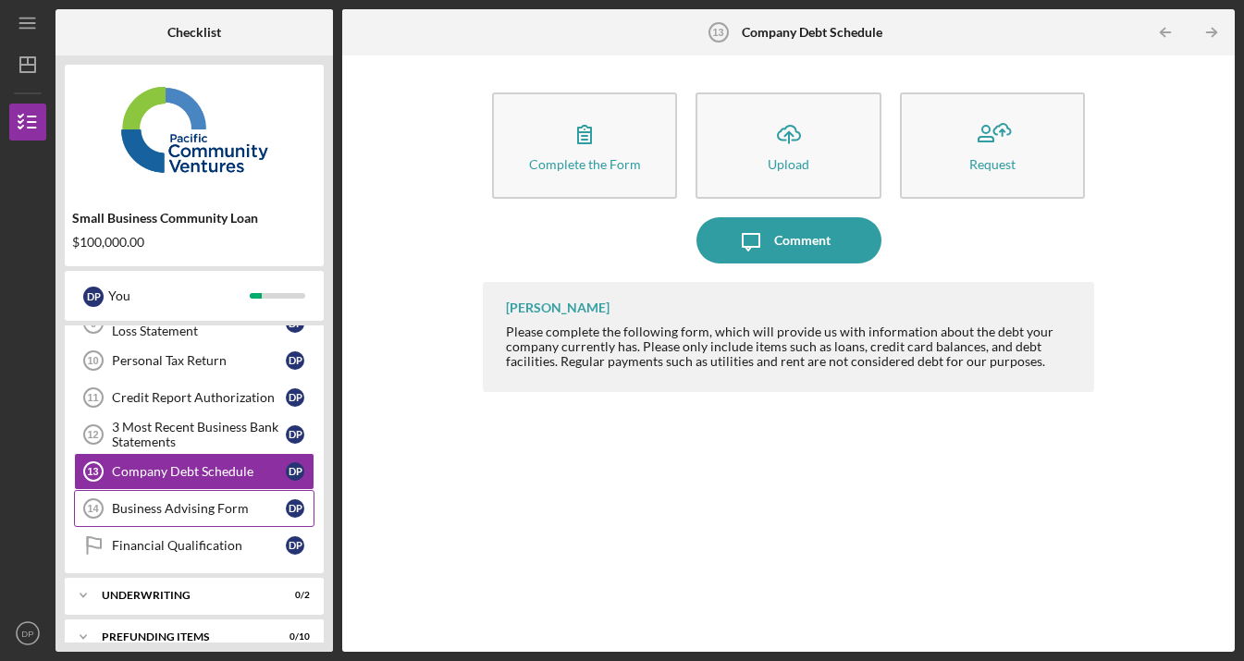
click at [174, 513] on div "Business Advising Form" at bounding box center [199, 508] width 174 height 15
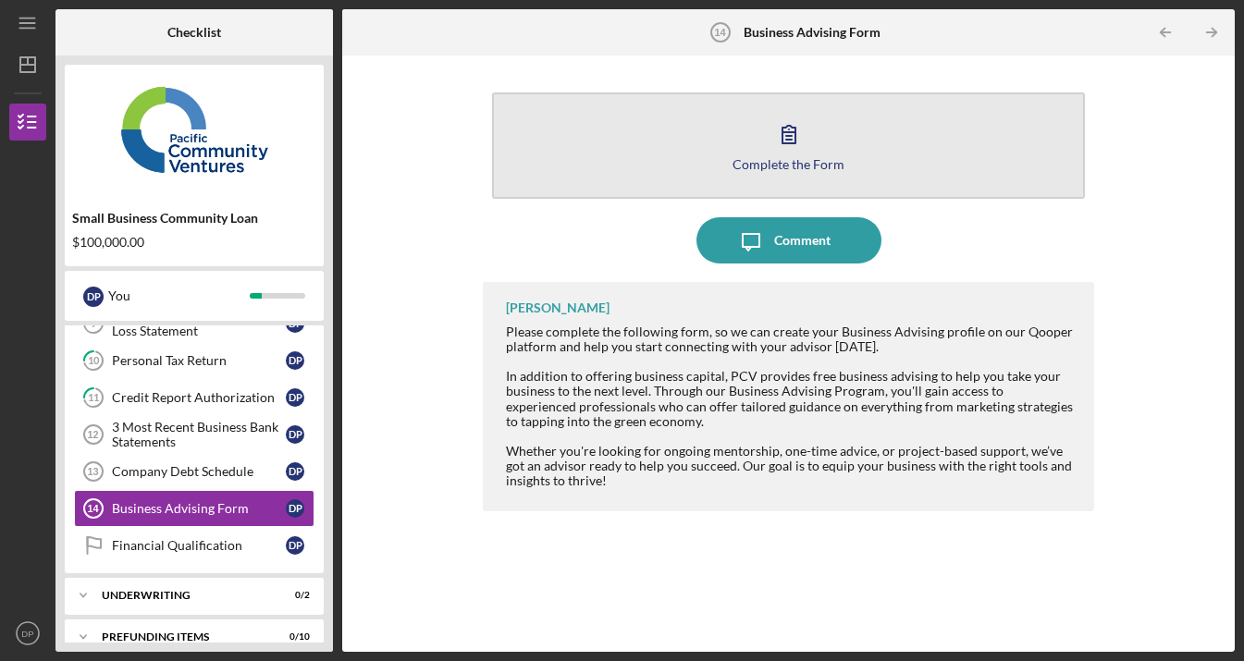
click at [788, 141] on icon "button" at bounding box center [789, 134] width 46 height 46
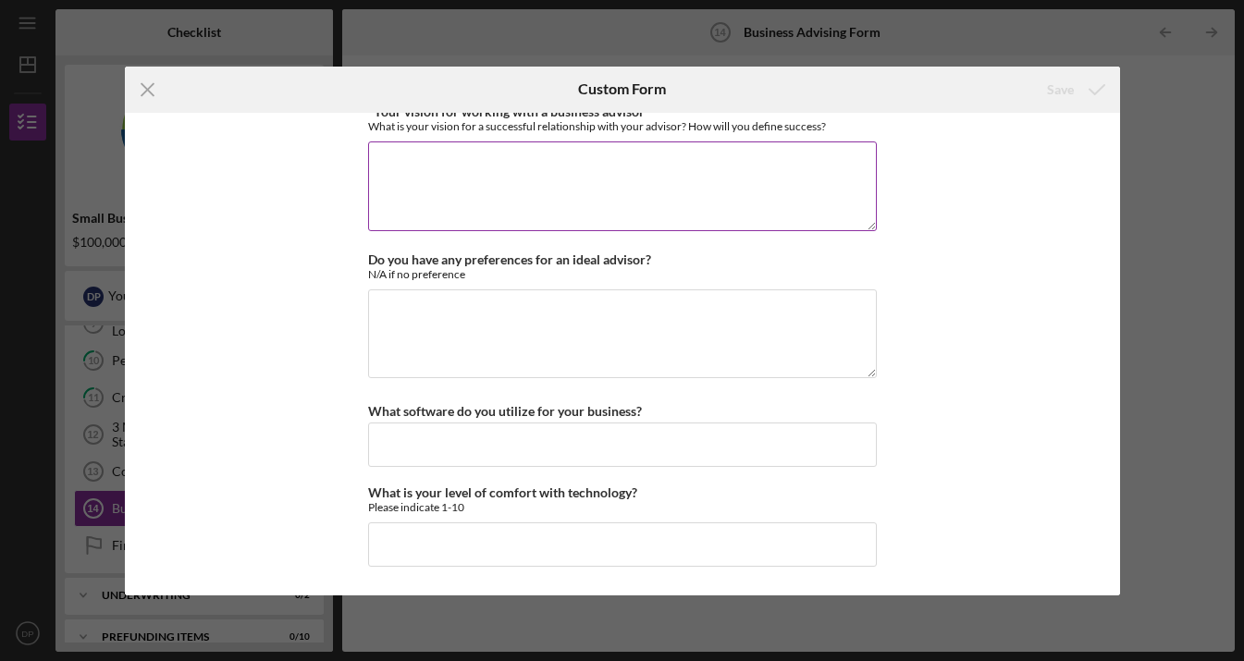
scroll to position [1711, 0]
click at [142, 93] on line at bounding box center [147, 89] width 12 height 12
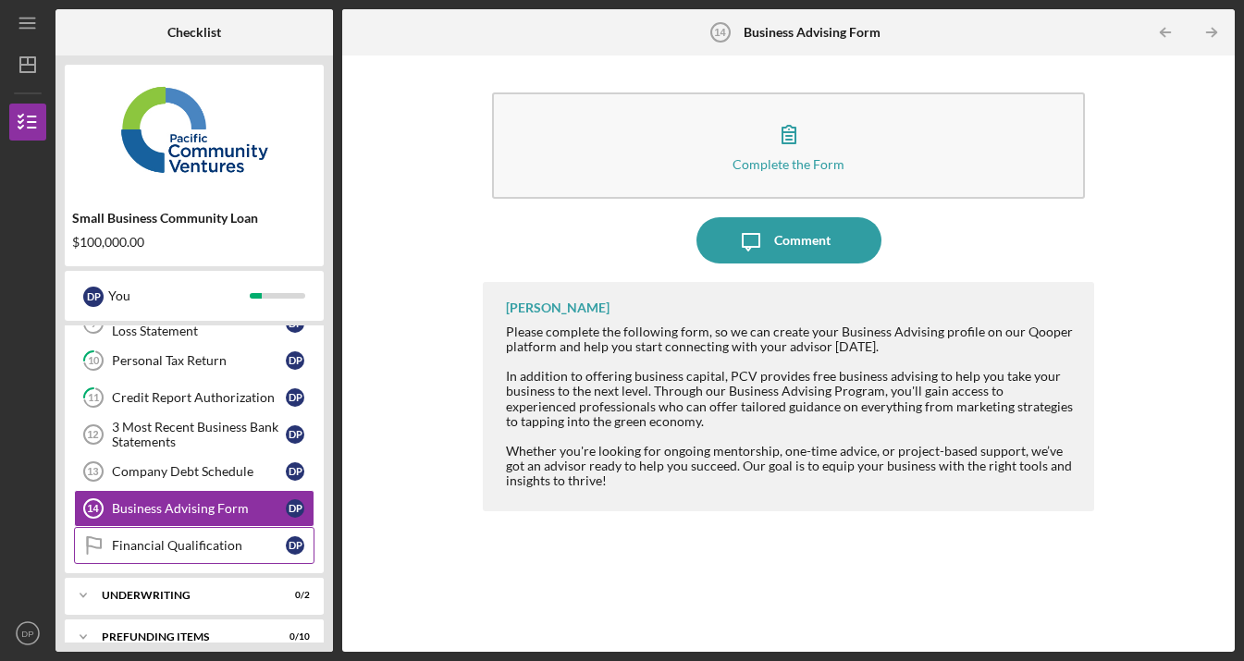
click at [189, 543] on div "Financial Qualification" at bounding box center [199, 545] width 174 height 15
